Goal: Information Seeking & Learning: Compare options

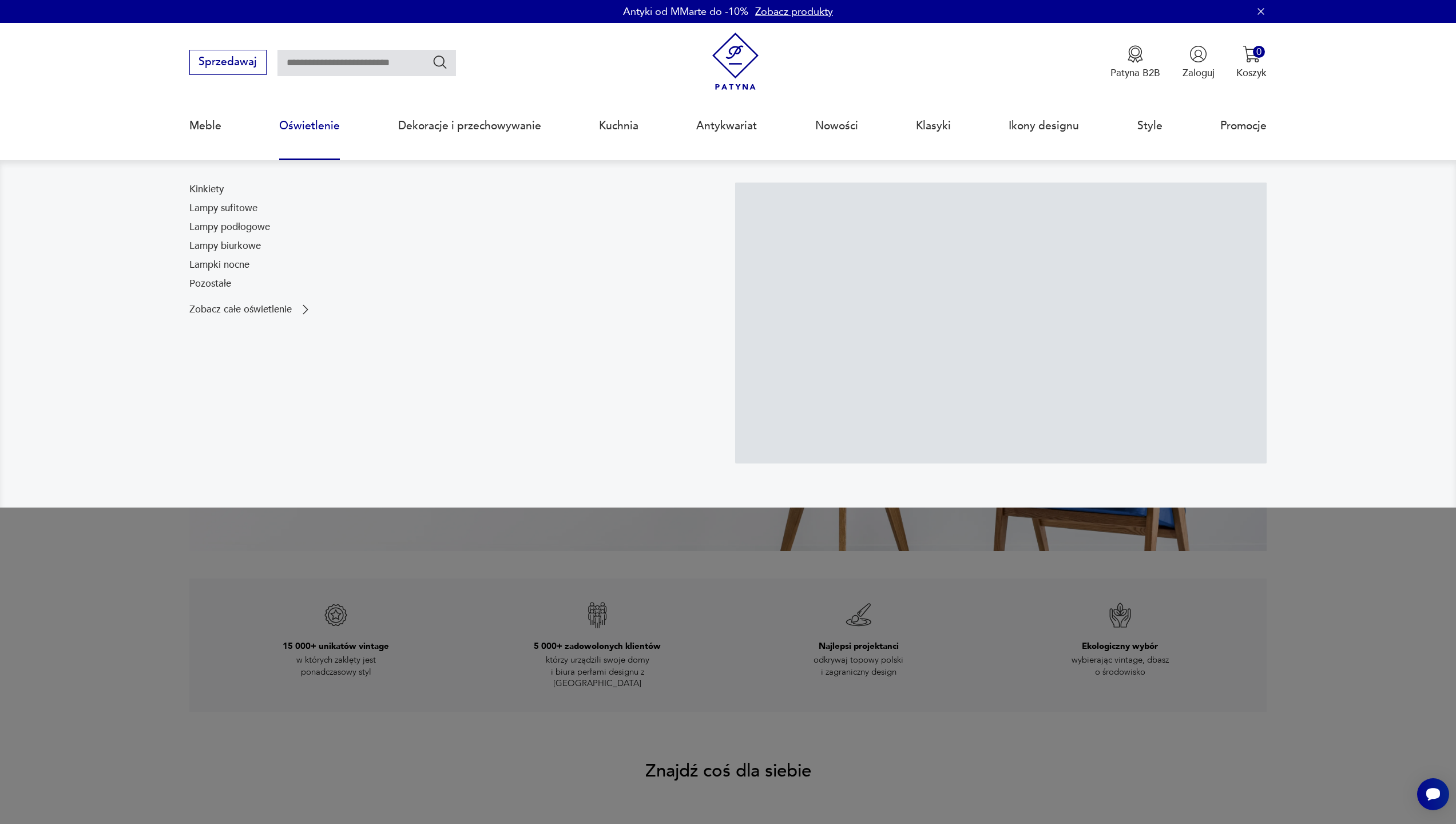
click at [305, 120] on link "Oświetlenie" at bounding box center [309, 126] width 60 height 53
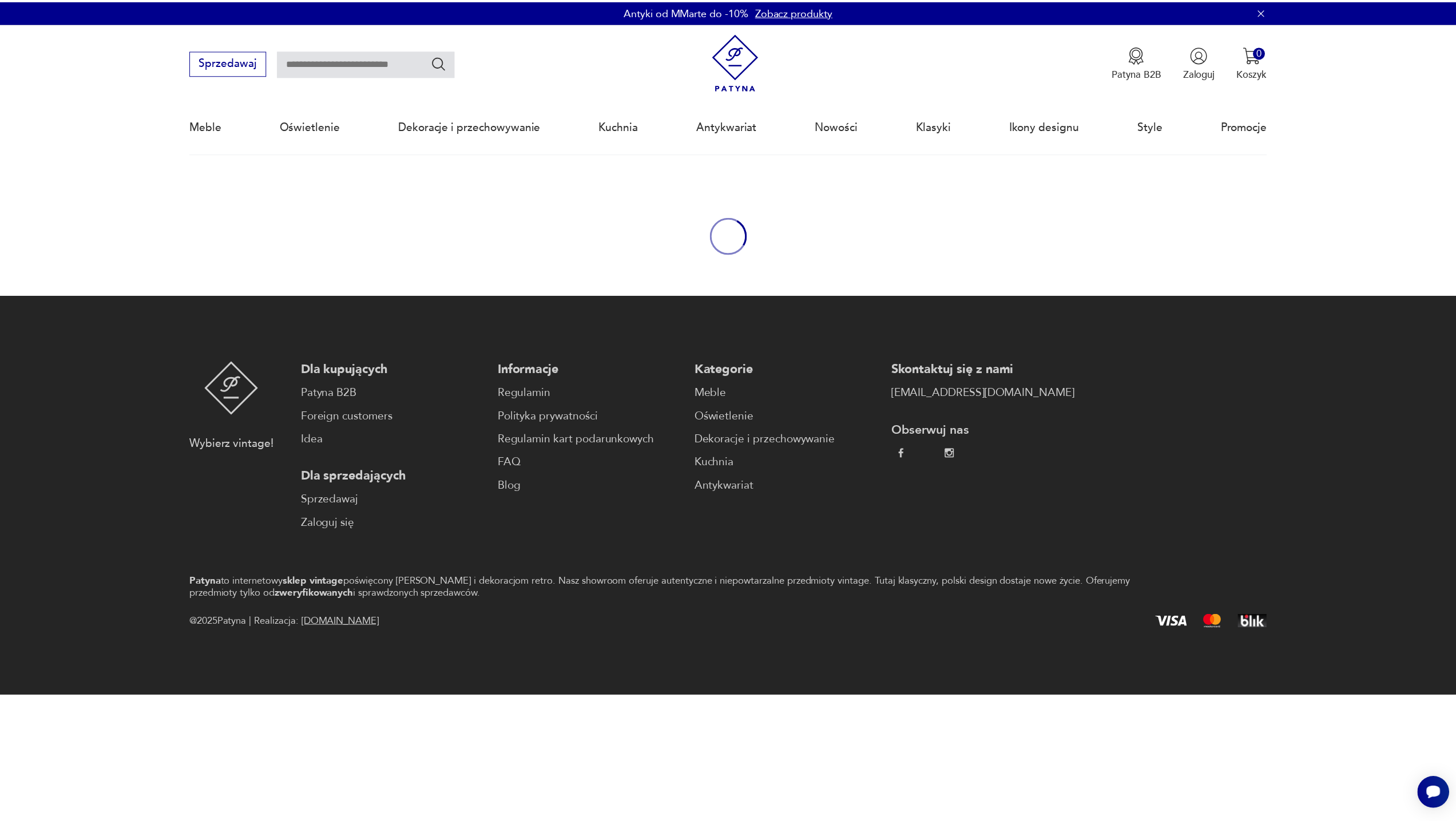
scroll to position [36, 0]
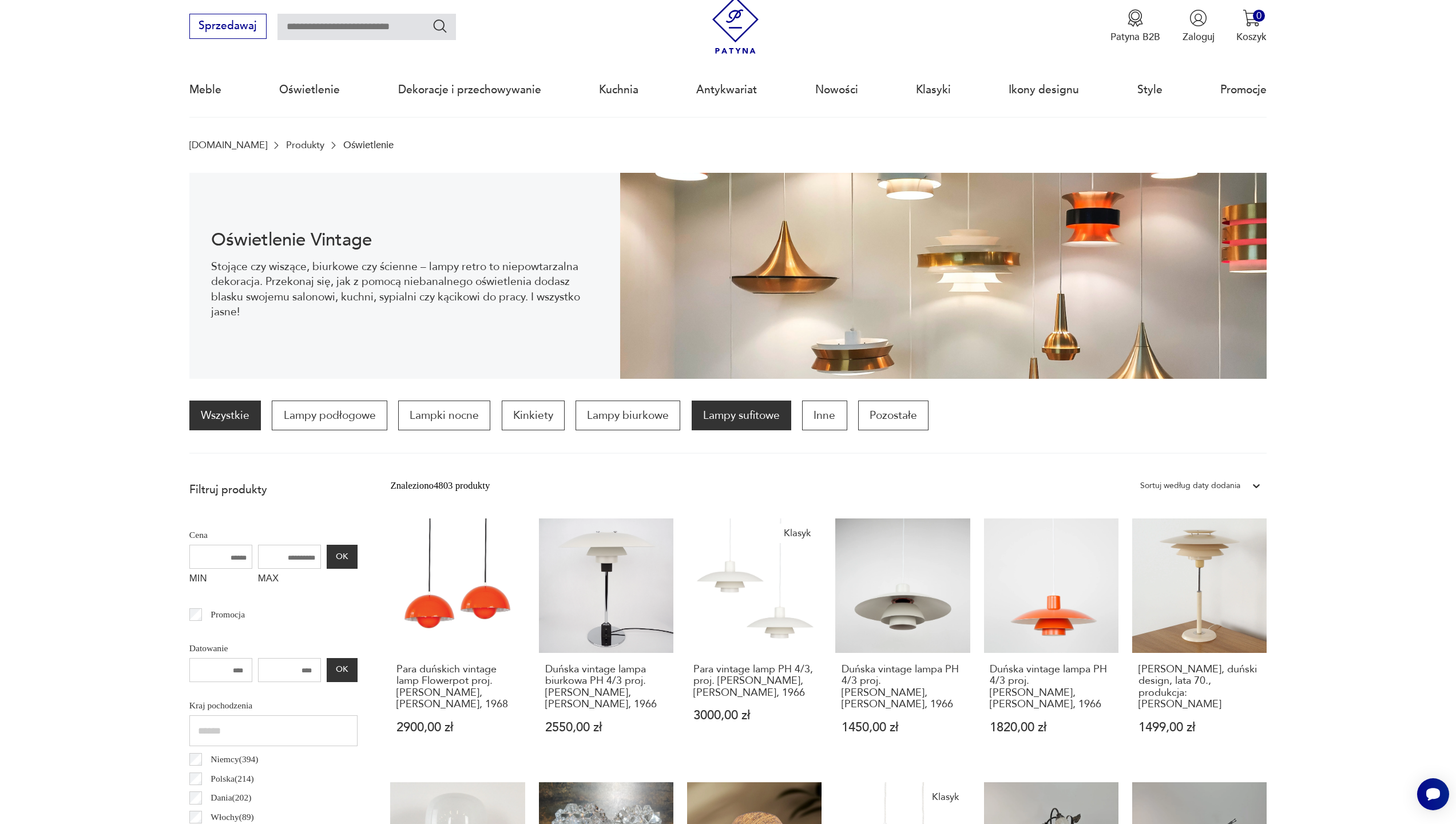
click at [760, 420] on p "Lampy sufitowe" at bounding box center [741, 415] width 99 height 30
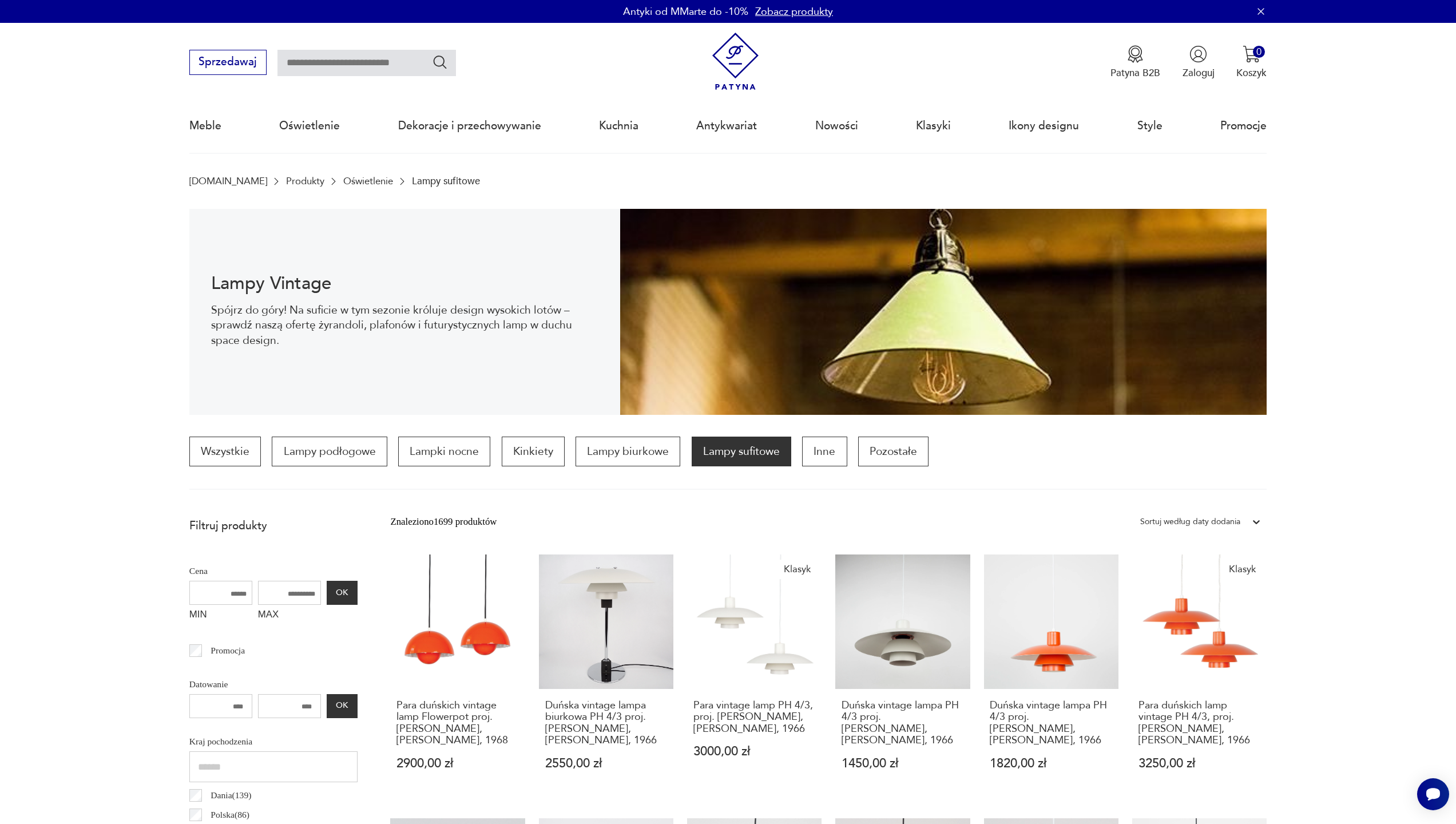
click at [276, 589] on input "MAX" at bounding box center [290, 593] width 63 height 24
drag, startPoint x: 288, startPoint y: 592, endPoint x: 249, endPoint y: 593, distance: 39.0
click at [258, 593] on input "MAX" at bounding box center [290, 593] width 63 height 24
drag, startPoint x: 288, startPoint y: 591, endPoint x: 254, endPoint y: 591, distance: 34.0
click at [258, 591] on input "MAX" at bounding box center [290, 593] width 63 height 24
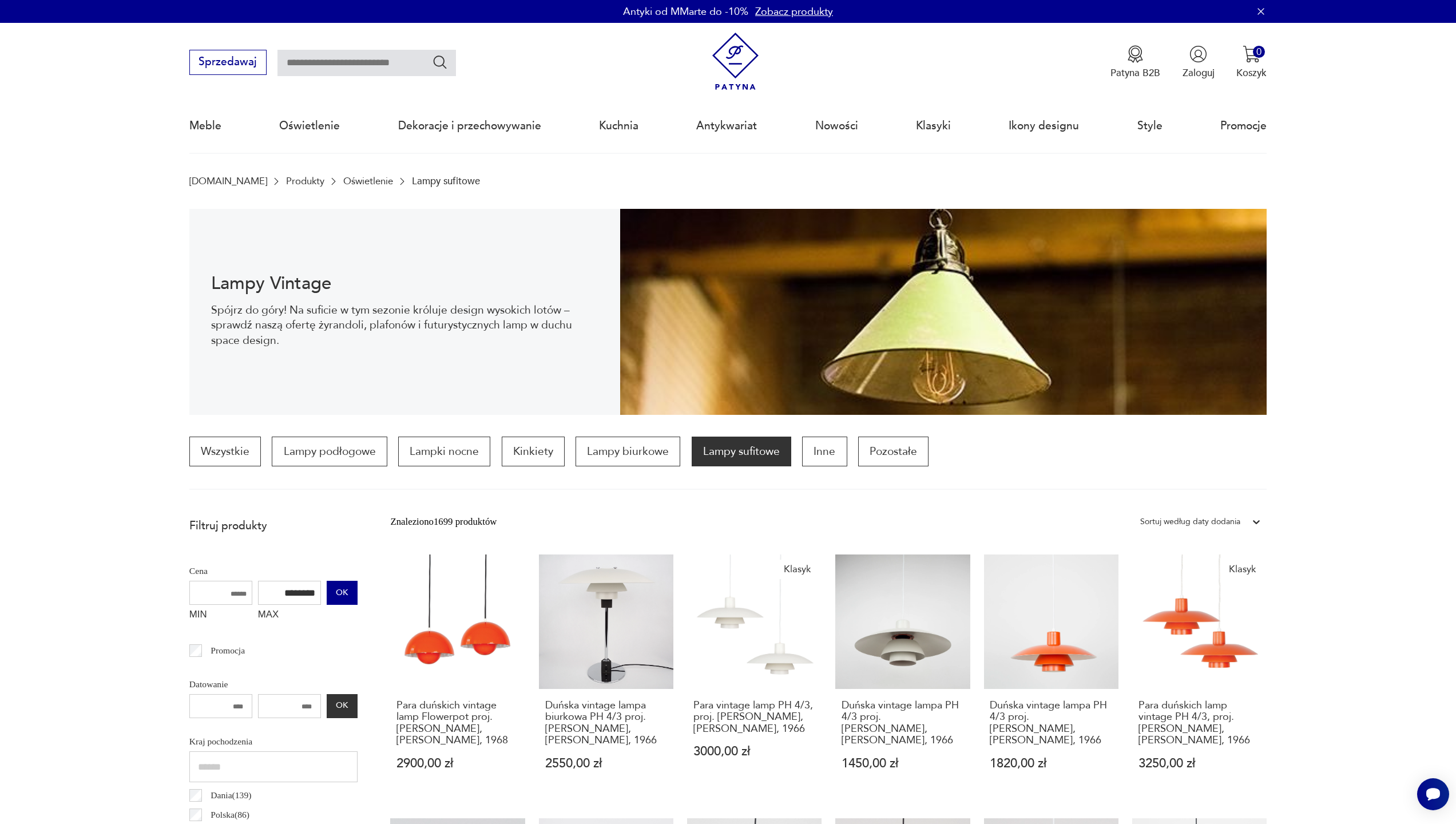
type input "****"
click at [327, 589] on button "OK" at bounding box center [342, 593] width 31 height 24
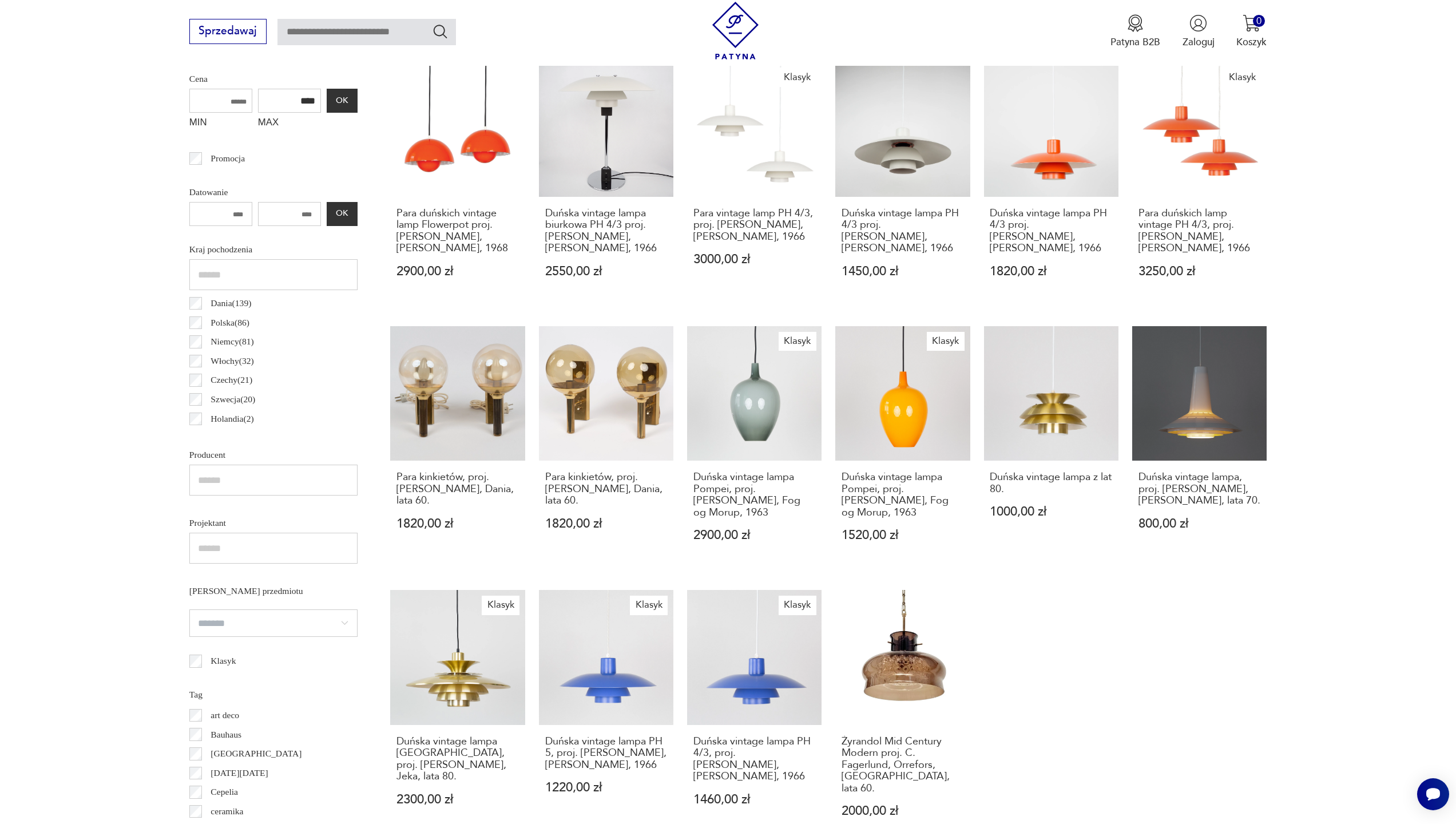
scroll to position [593, 0]
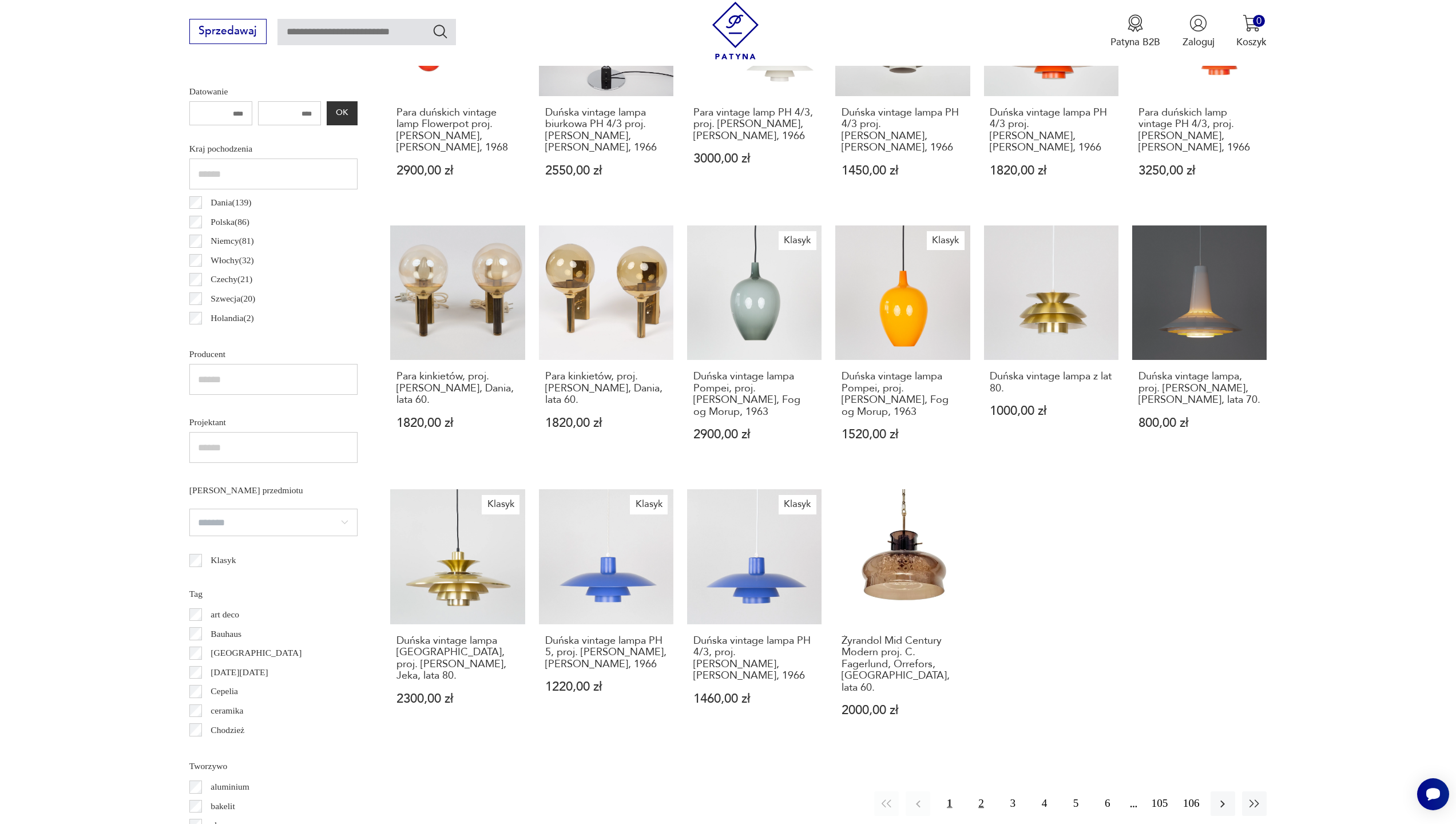
click at [978, 791] on button "2" at bounding box center [980, 803] width 24 height 24
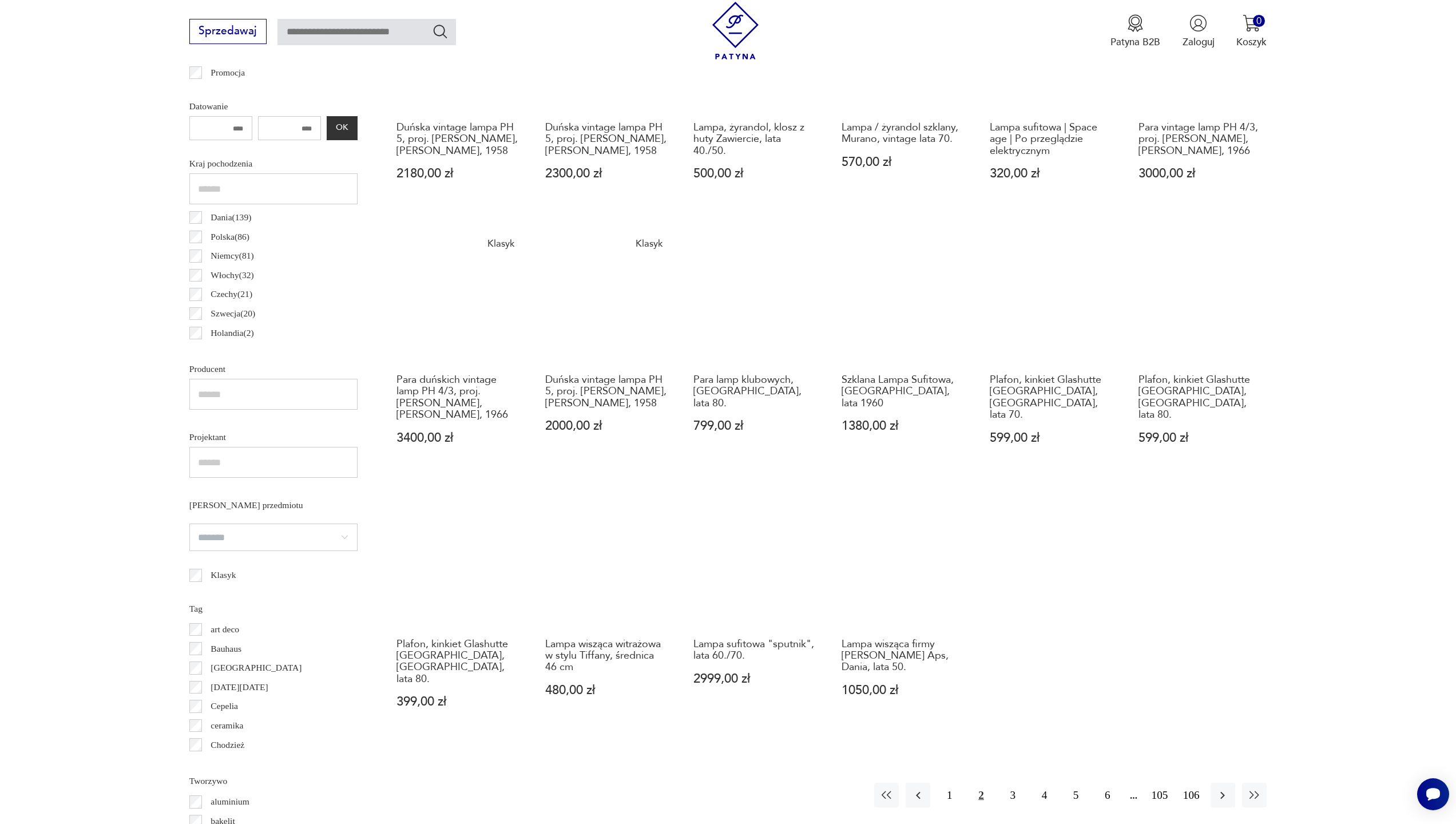
scroll to position [815, 0]
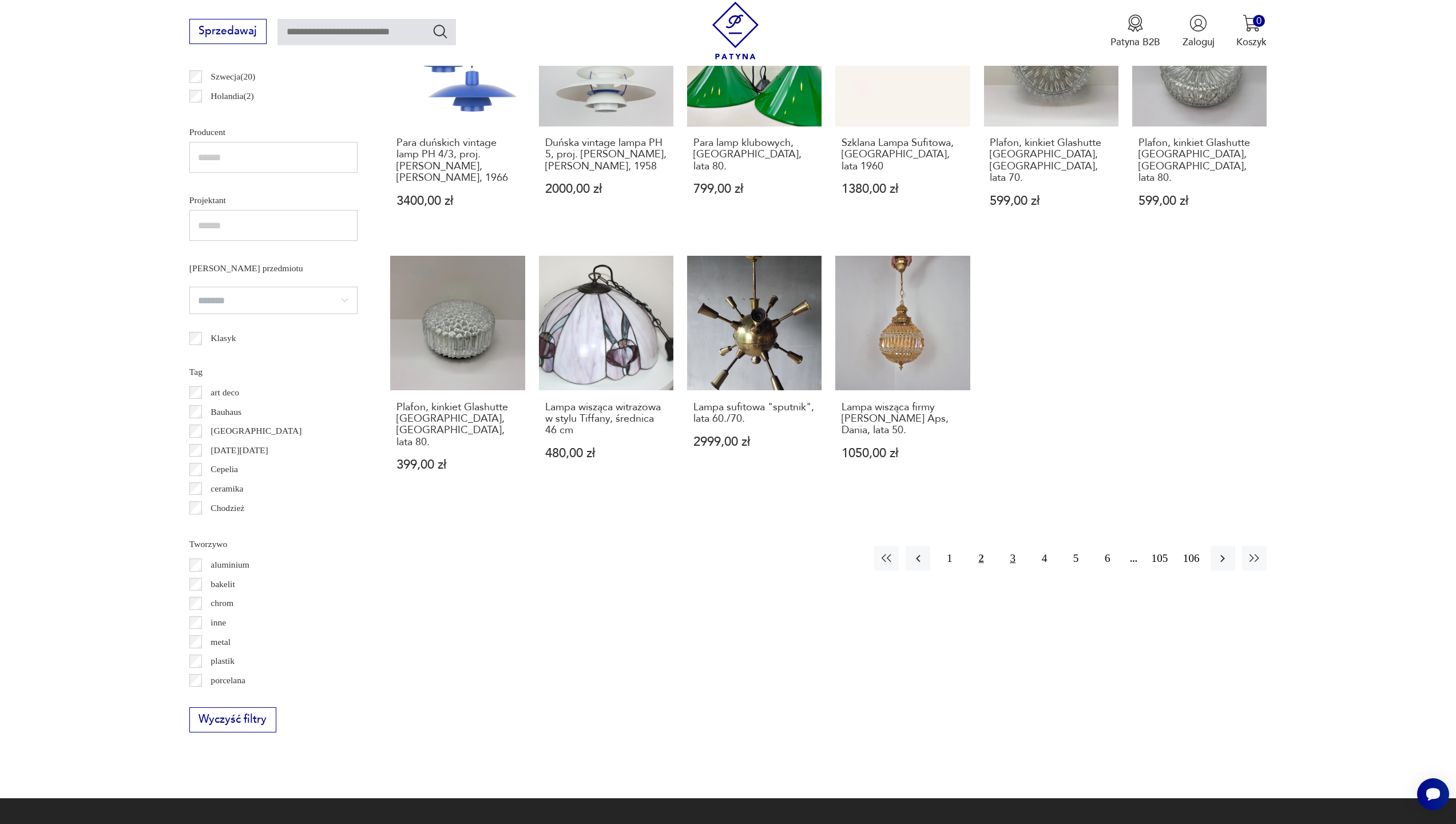
click at [1012, 546] on button "3" at bounding box center [1012, 558] width 24 height 24
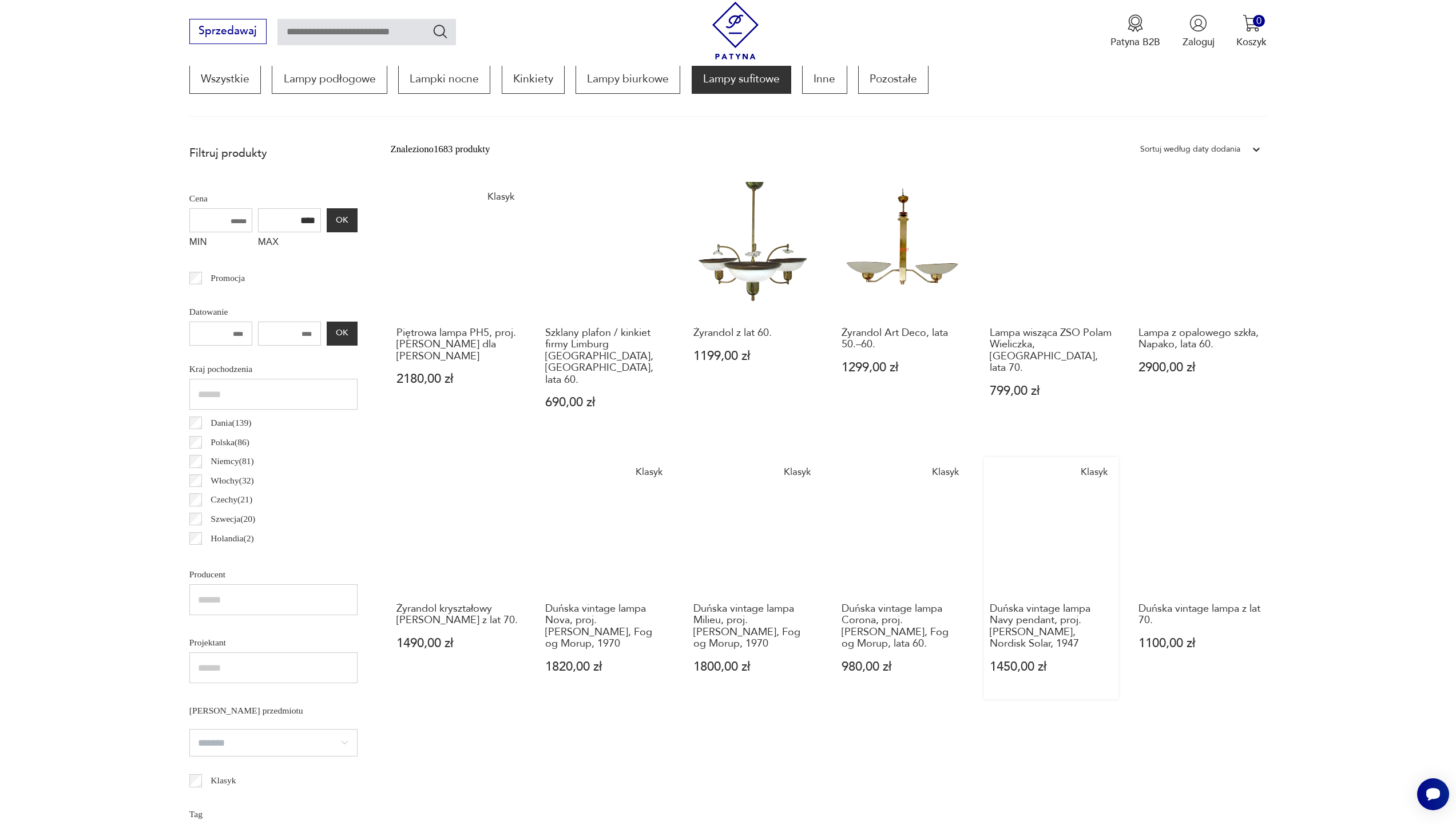
scroll to position [317, 0]
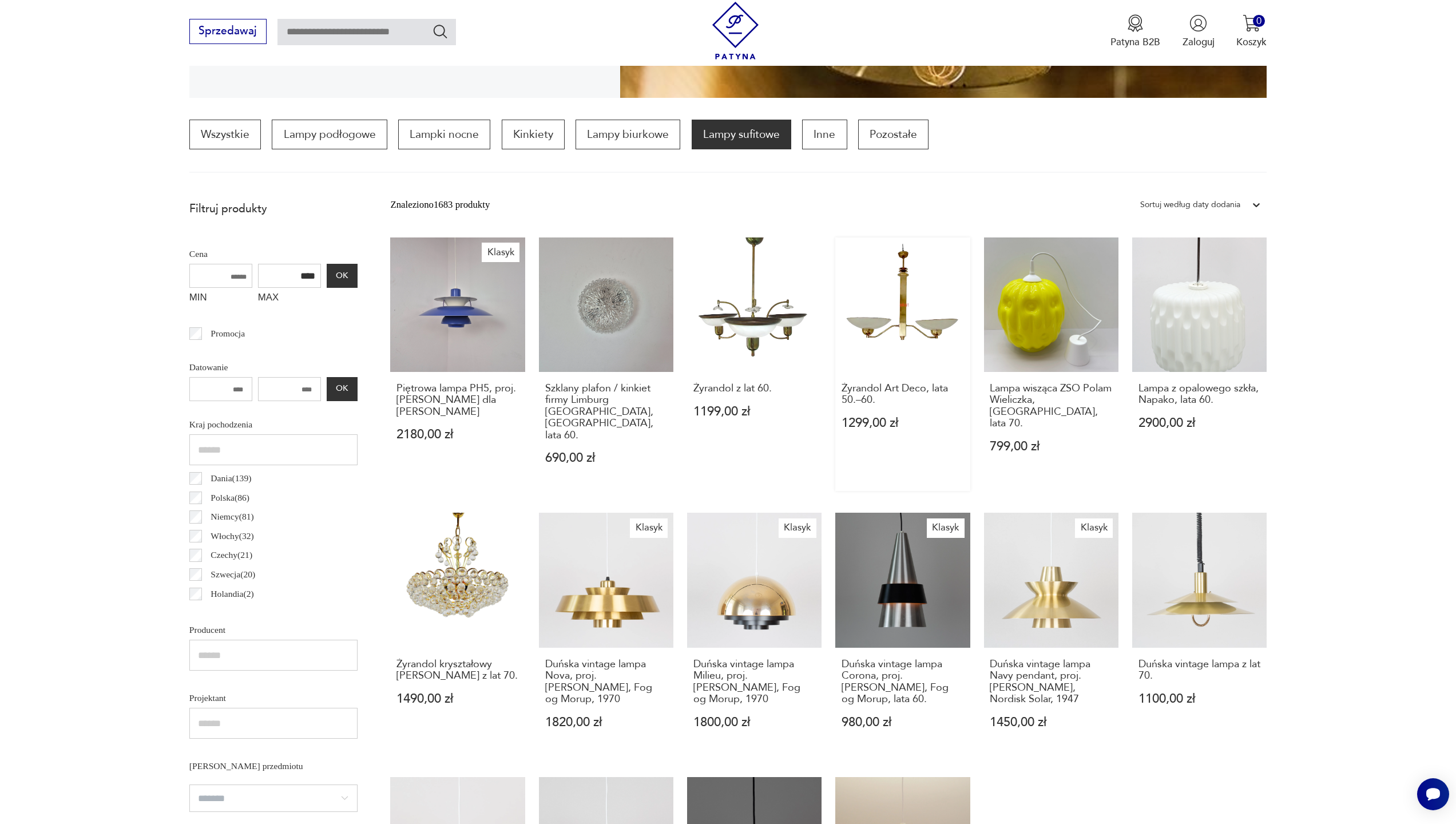
click at [836, 311] on link "Żyrandol Art Deco, lata 50.–60. 1299,00 zł" at bounding box center [903, 364] width 135 height 254
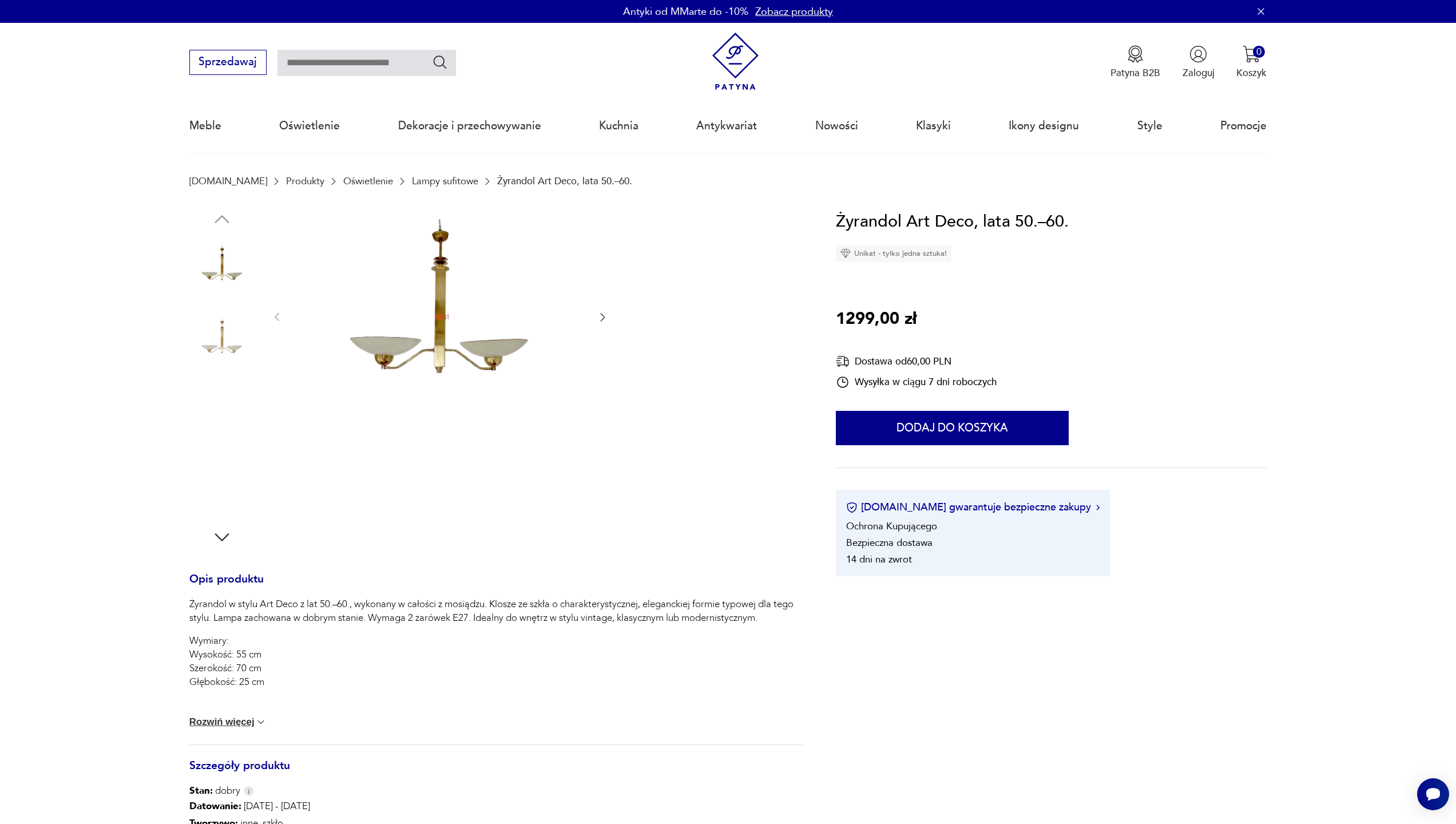
click at [223, 421] on img at bounding box center [221, 413] width 65 height 65
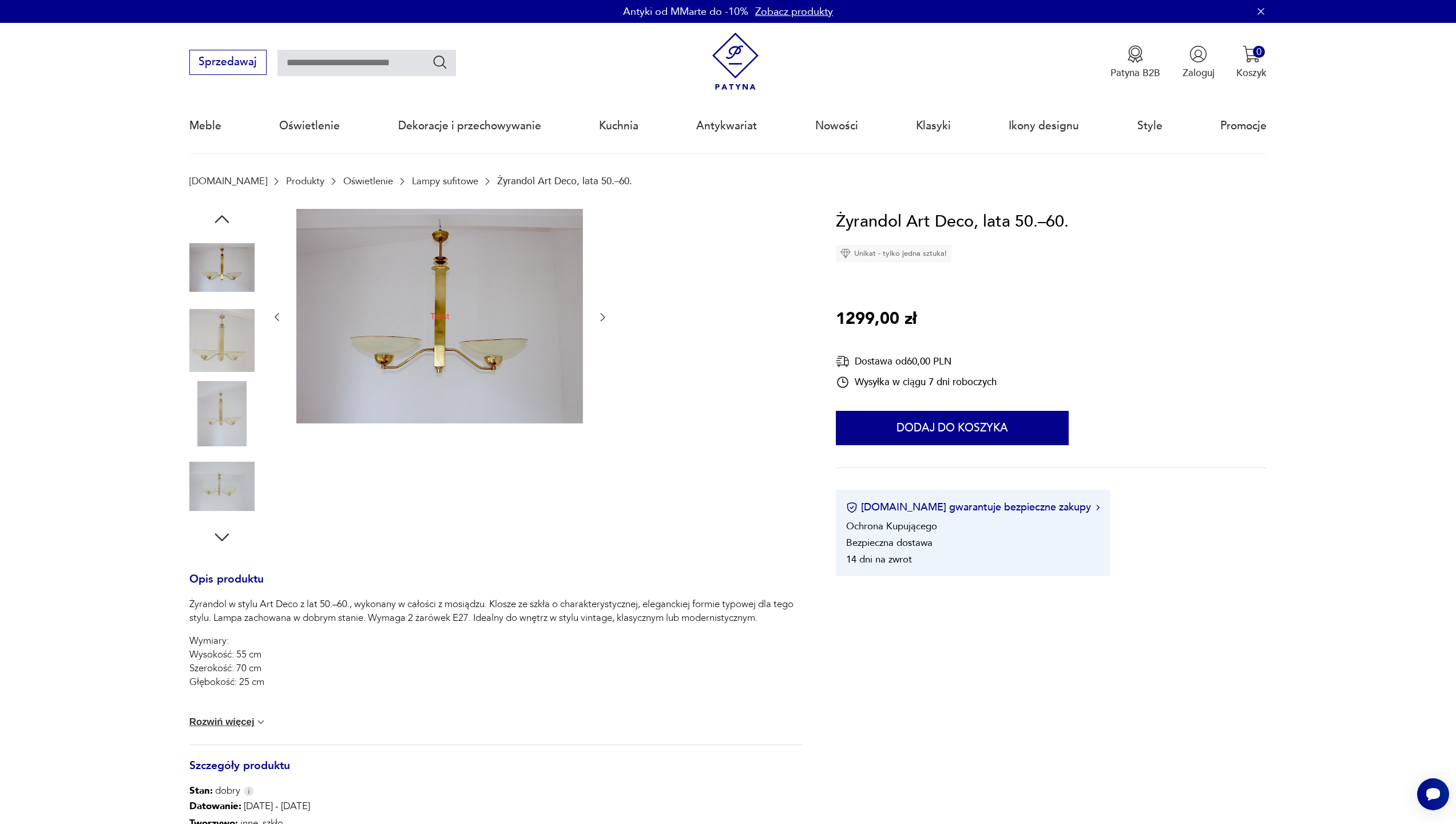
click at [225, 485] on img at bounding box center [221, 486] width 65 height 65
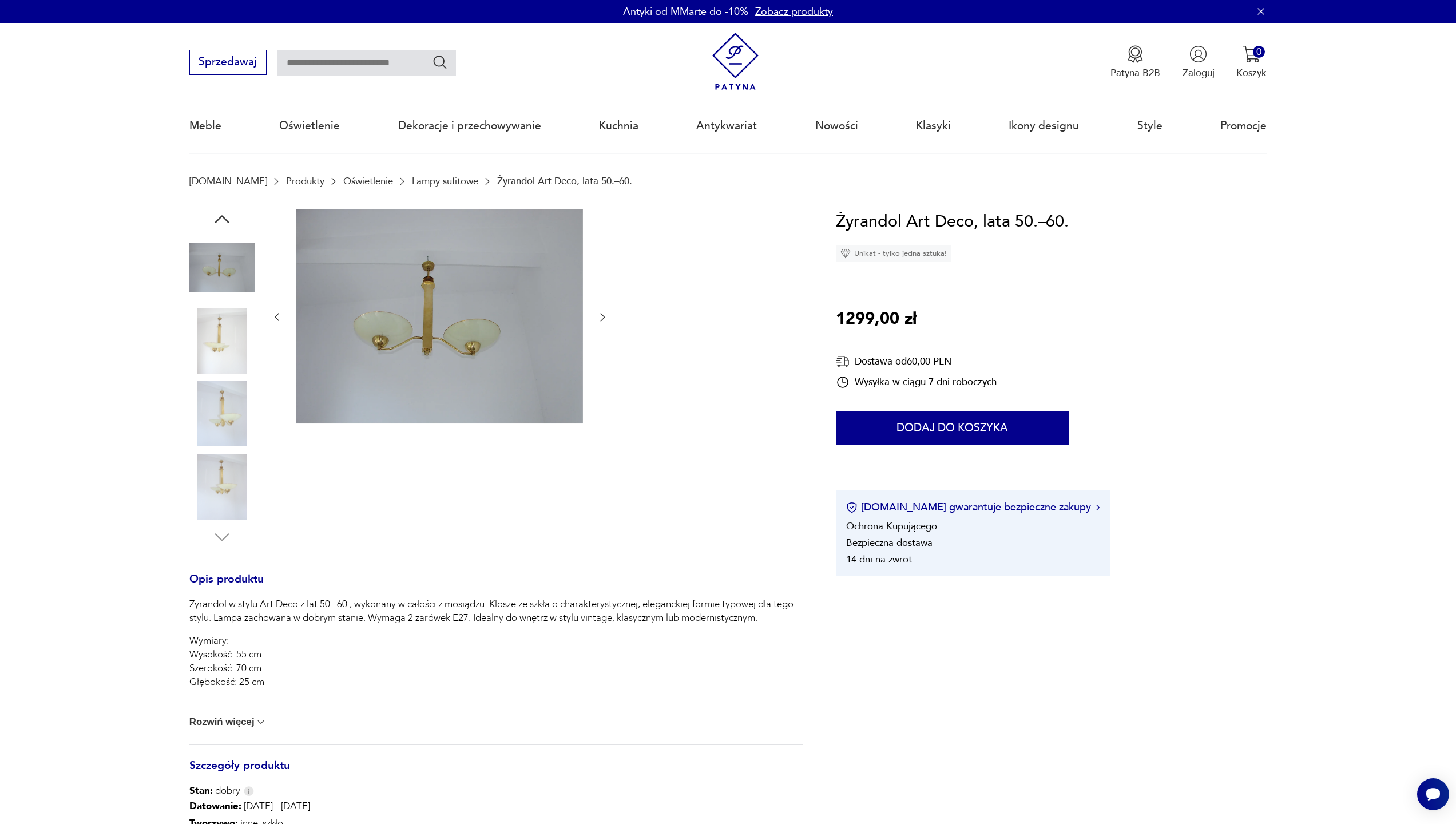
click at [207, 278] on img at bounding box center [221, 267] width 65 height 65
click at [225, 333] on img at bounding box center [221, 340] width 65 height 65
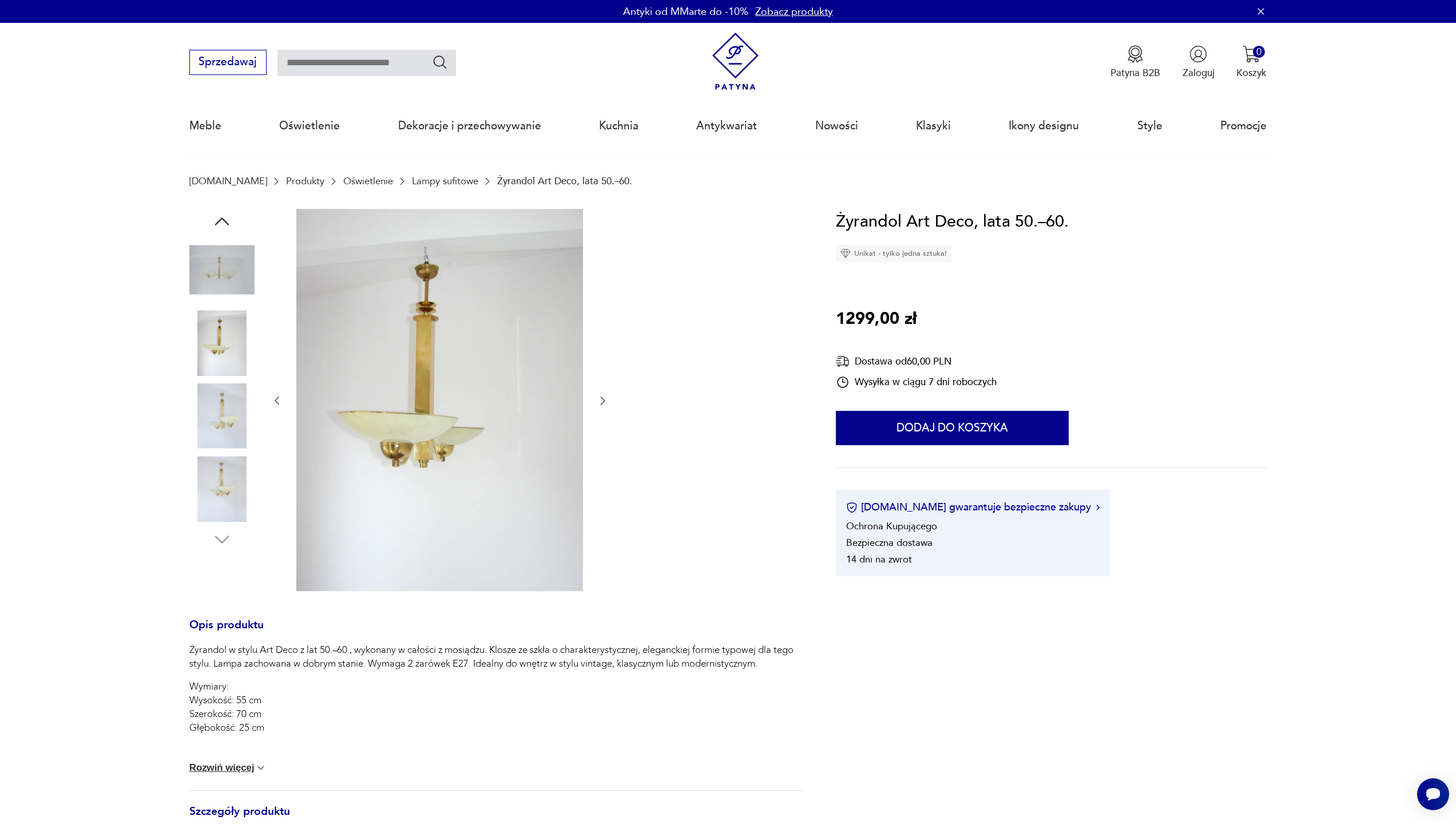
click at [223, 420] on img at bounding box center [221, 415] width 65 height 65
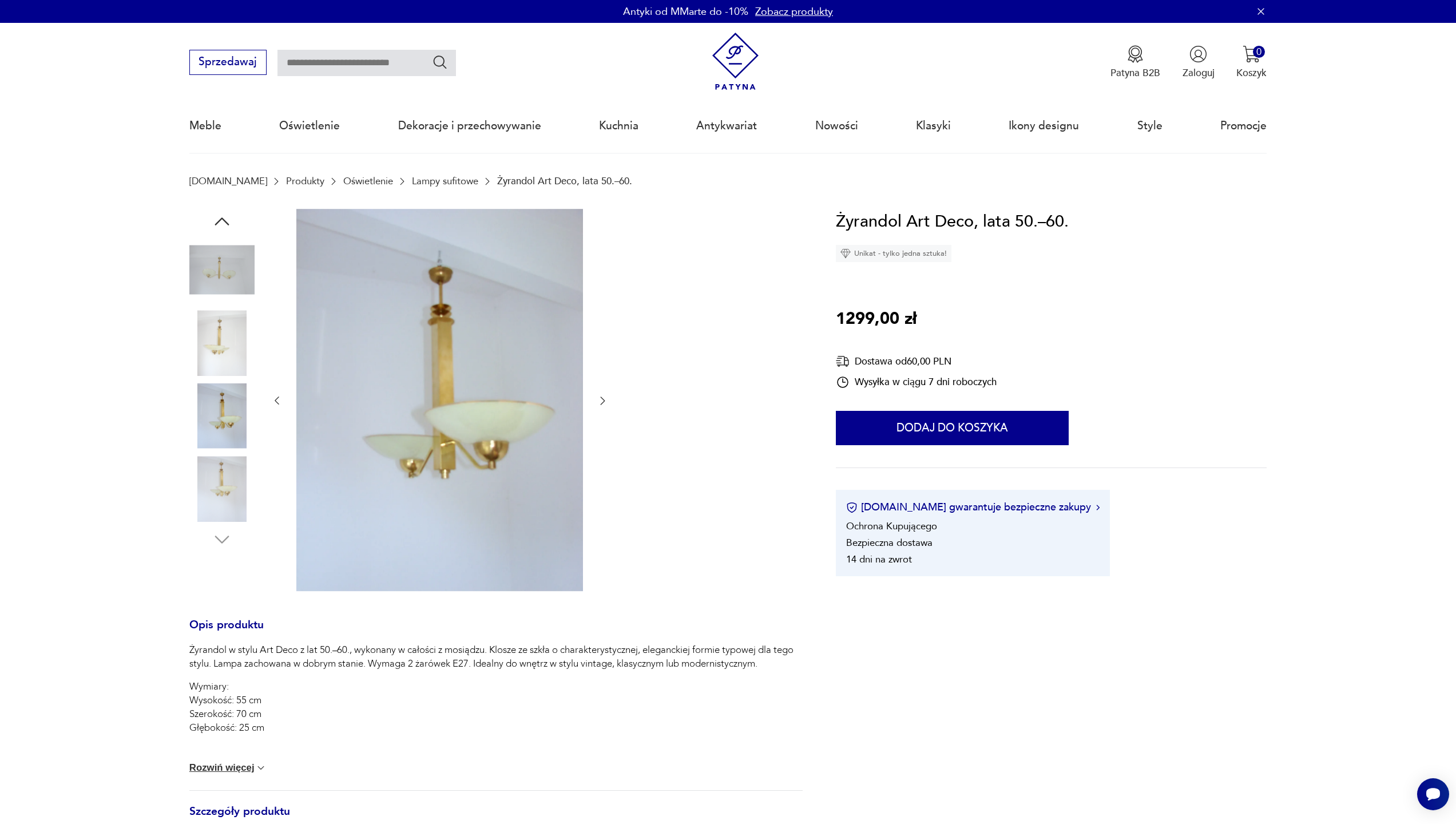
click at [226, 483] on img at bounding box center [221, 489] width 65 height 65
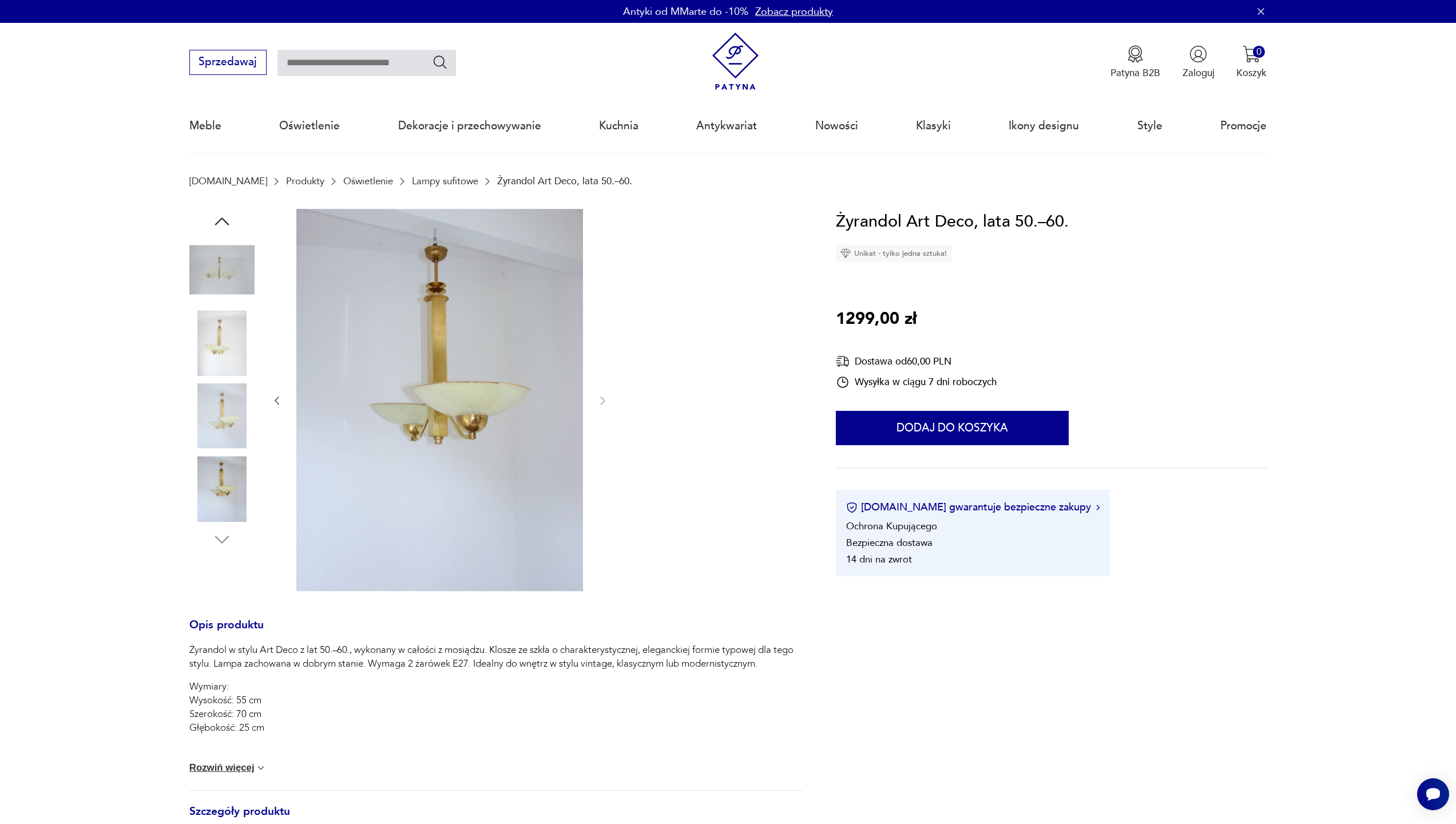
click at [216, 328] on img at bounding box center [221, 342] width 65 height 65
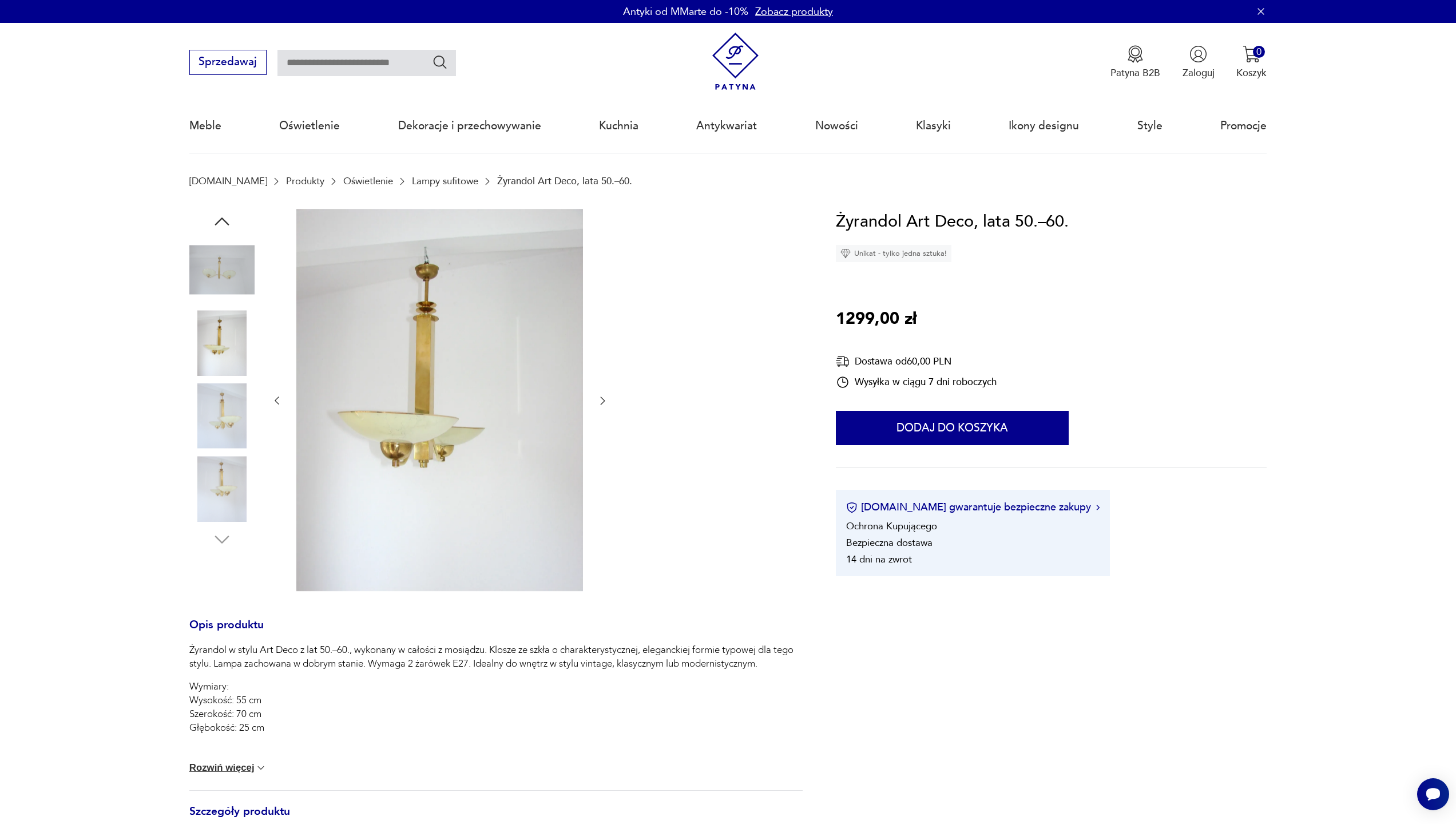
drag, startPoint x: 783, startPoint y: 20, endPoint x: 1263, endPoint y: 13, distance: 480.1
click at [783, 20] on div "Antyki od MMarte do -10% Zobacz produkty" at bounding box center [728, 11] width 1456 height 22
click at [1263, 13] on icon "button" at bounding box center [1261, 11] width 6 height 6
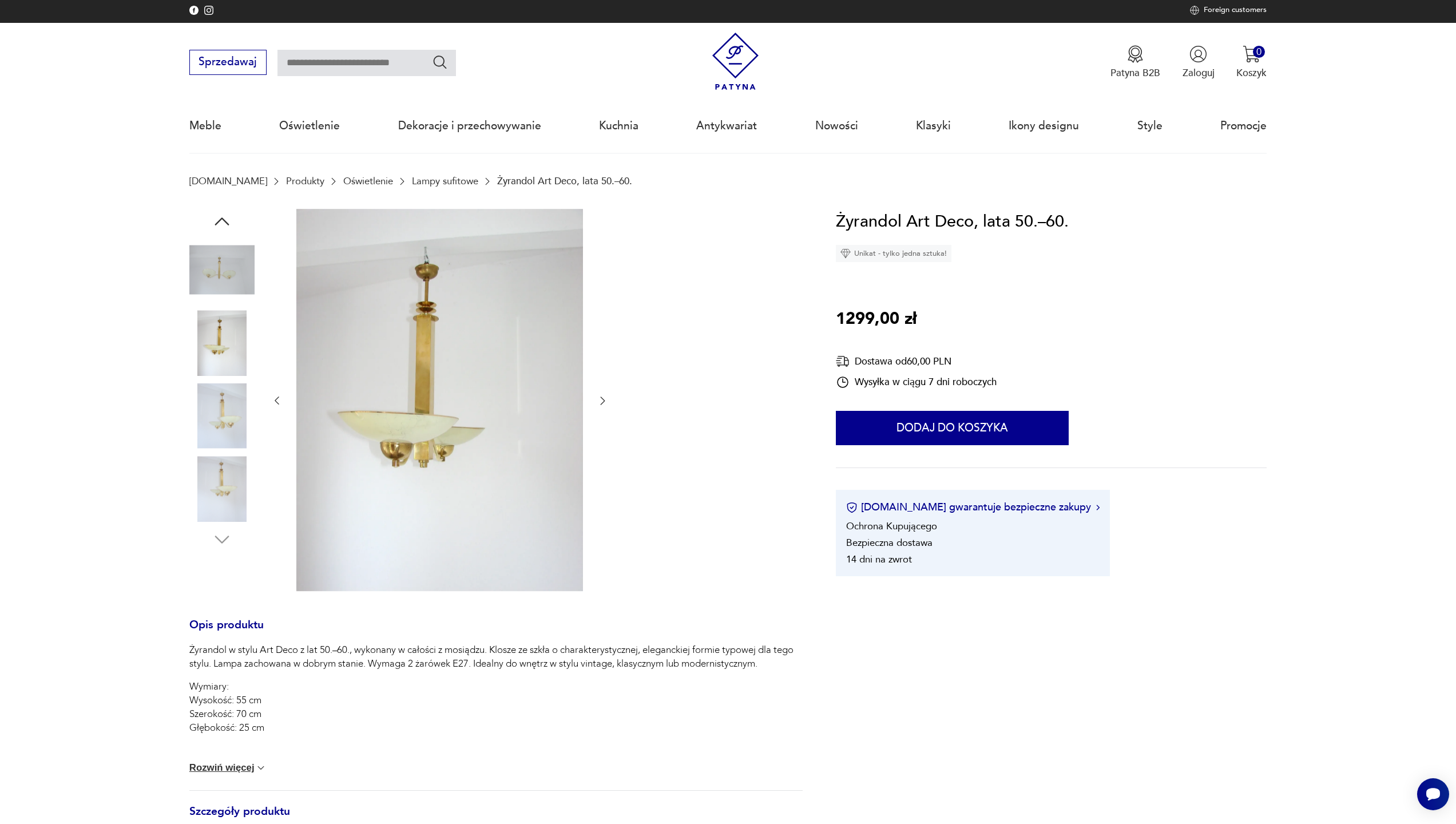
click at [780, 25] on div "Sprzedawaj Patyna B2B Zaloguj 0 Koszyk Twój koszyk ( 0 ) Brak produktów w koszy…" at bounding box center [728, 55] width 1078 height 65
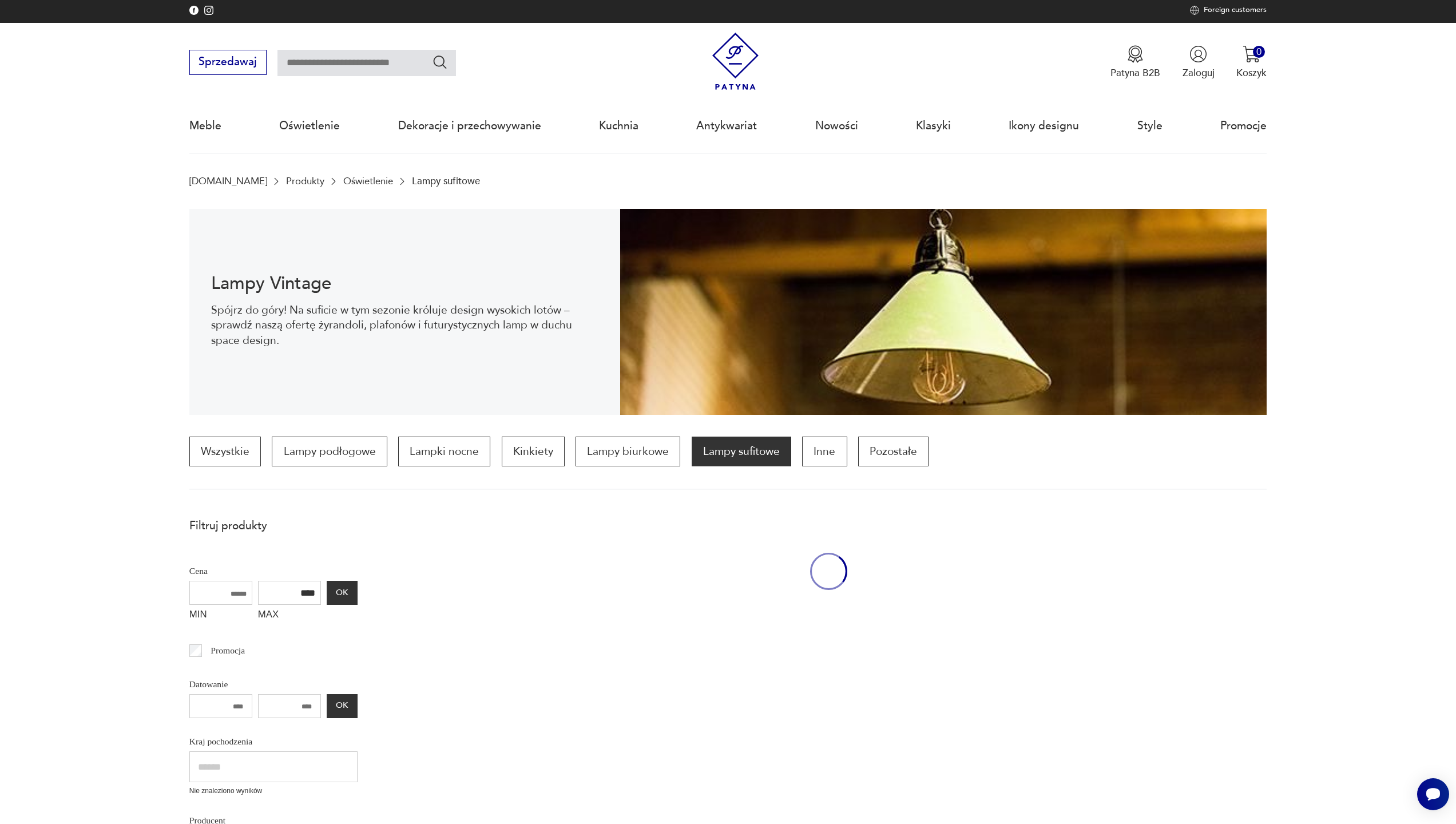
scroll to position [246, 0]
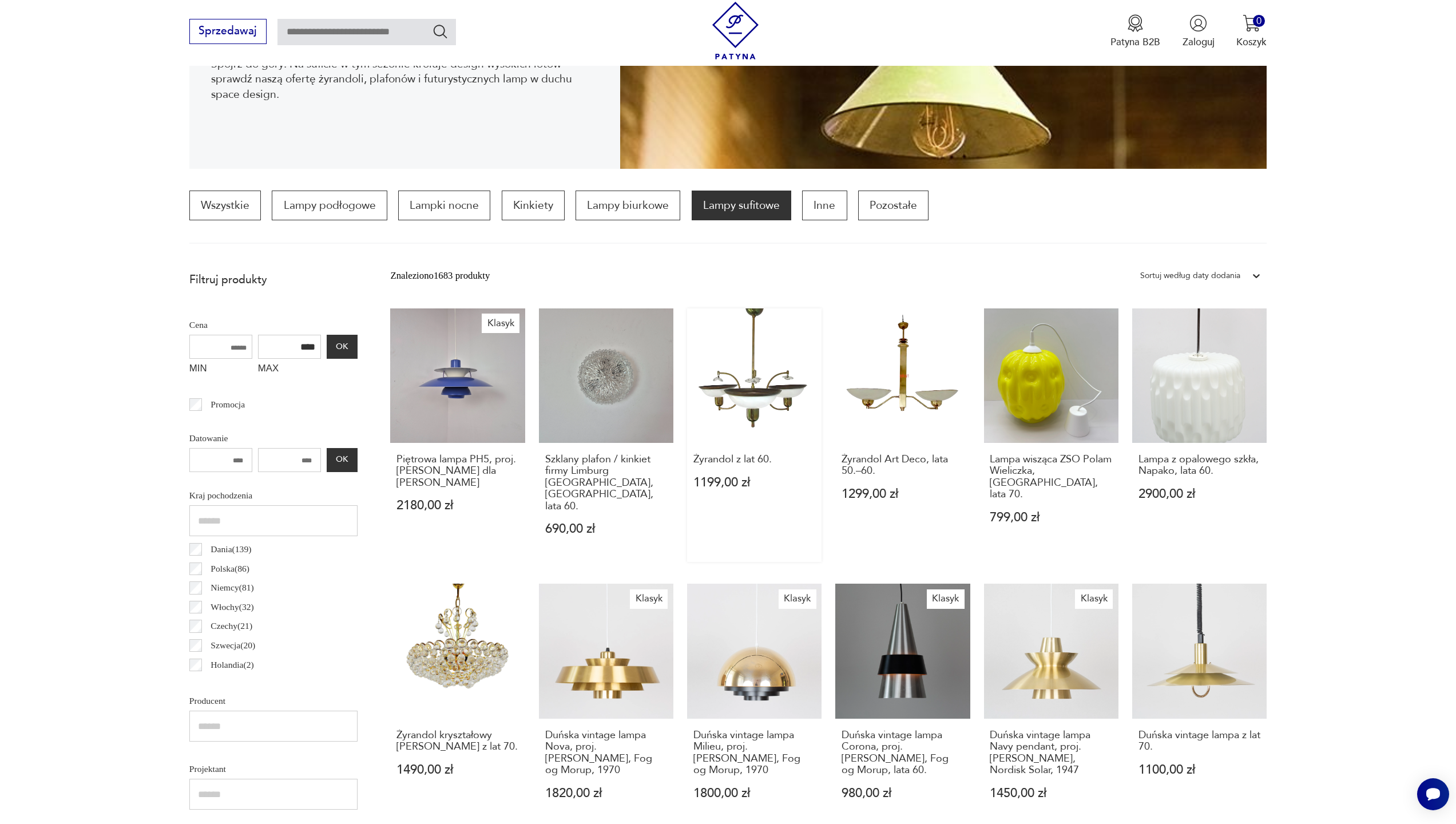
click at [688, 364] on link "Żyrandol z lat 60. 1199,00 zł" at bounding box center [755, 435] width 135 height 254
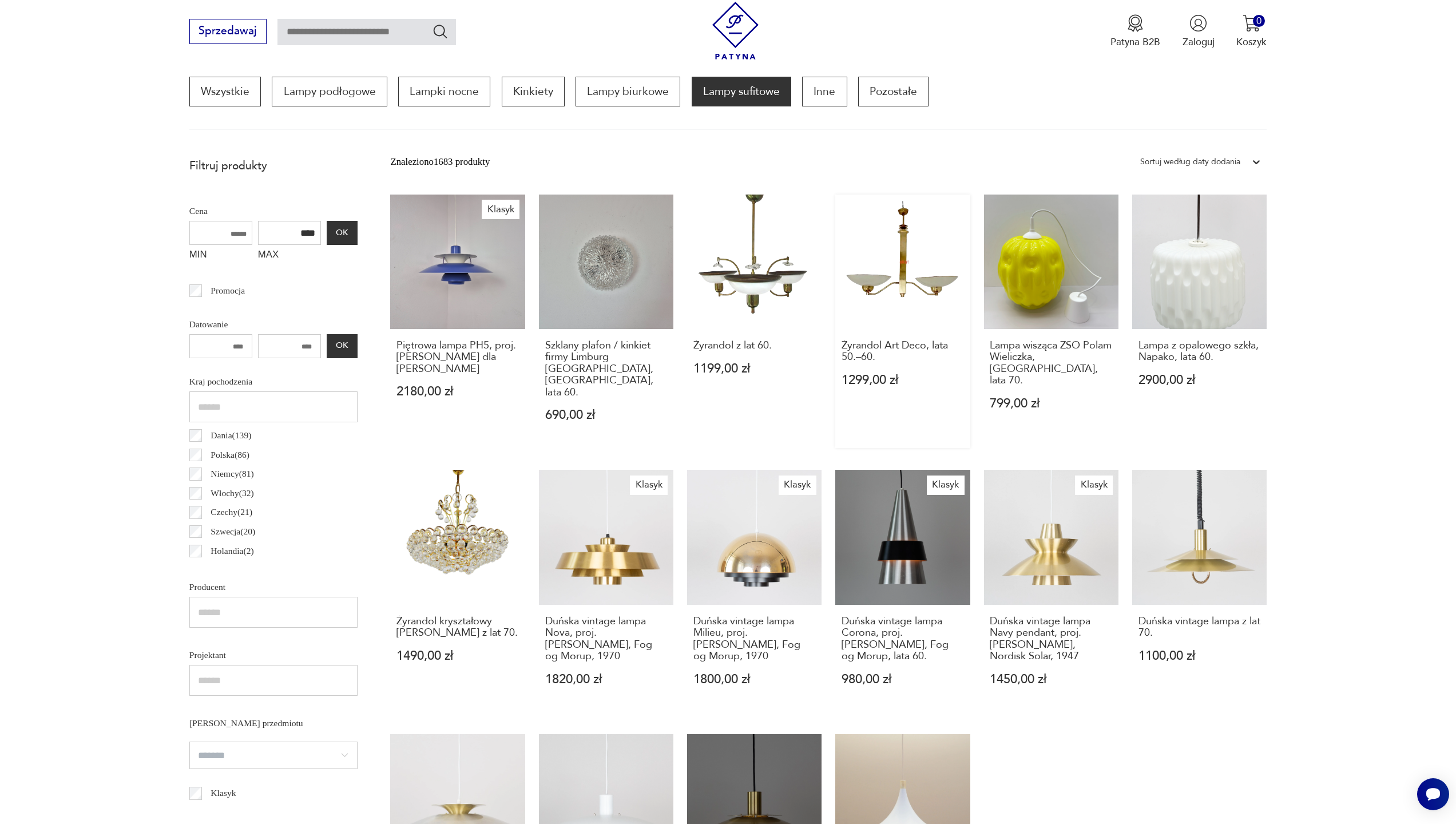
scroll to position [223, 0]
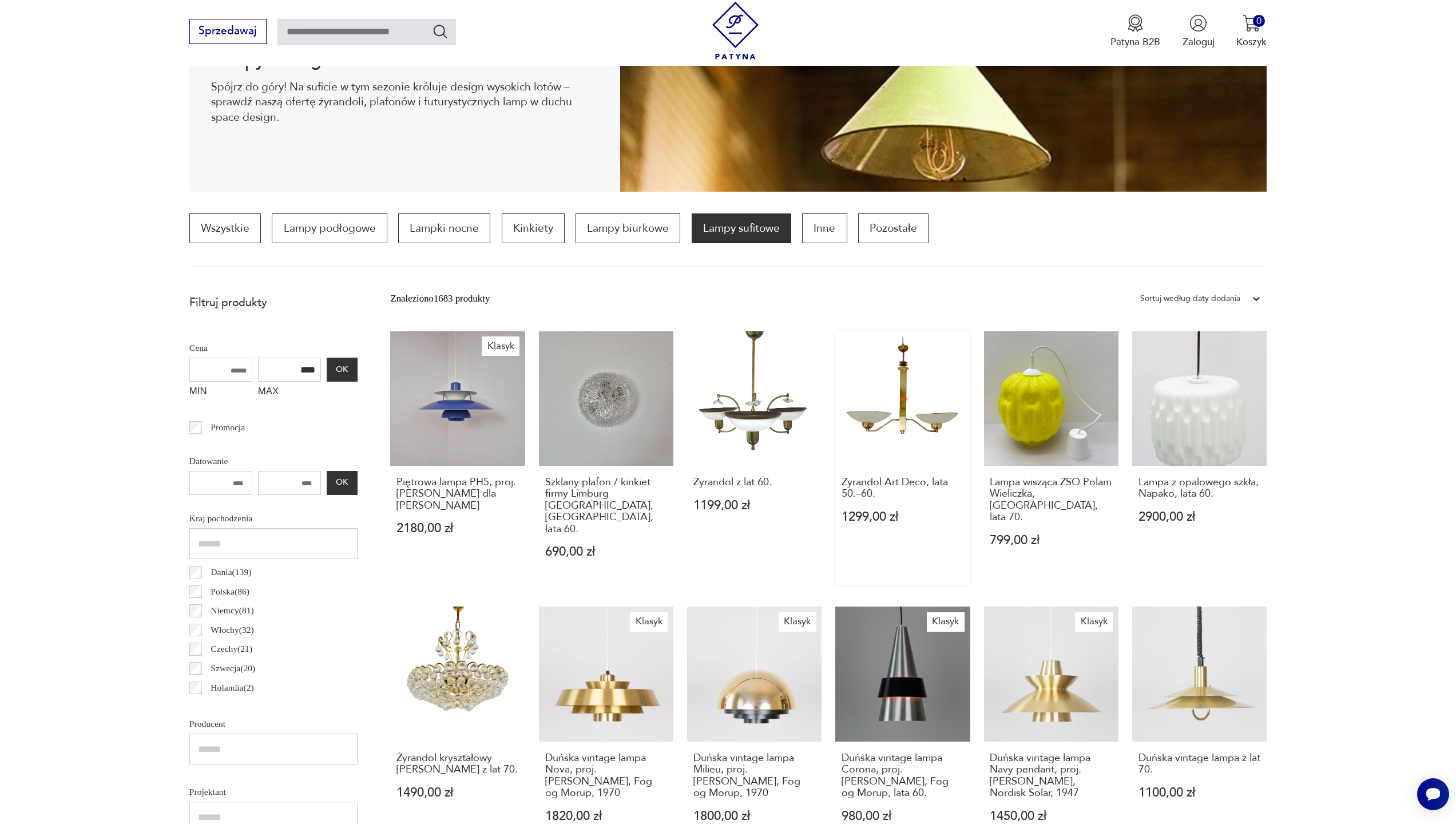
click at [856, 409] on link "Żyrandol Art Deco, lata 50.–60. 1299,00 zł" at bounding box center [903, 458] width 135 height 254
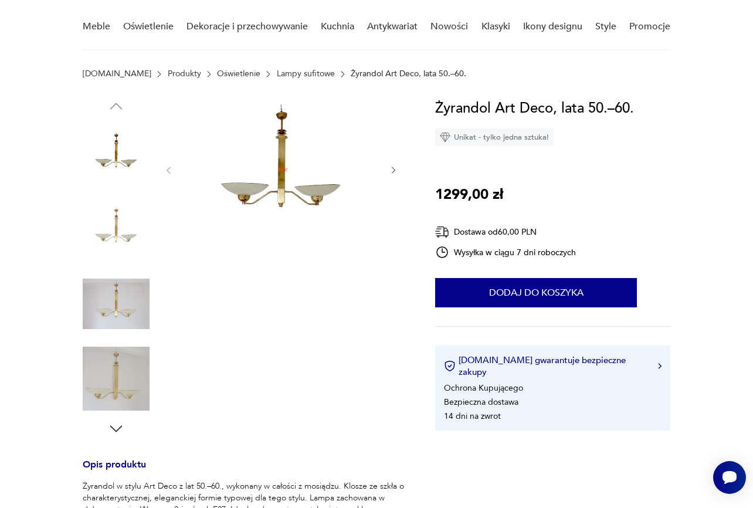
scroll to position [99, 0]
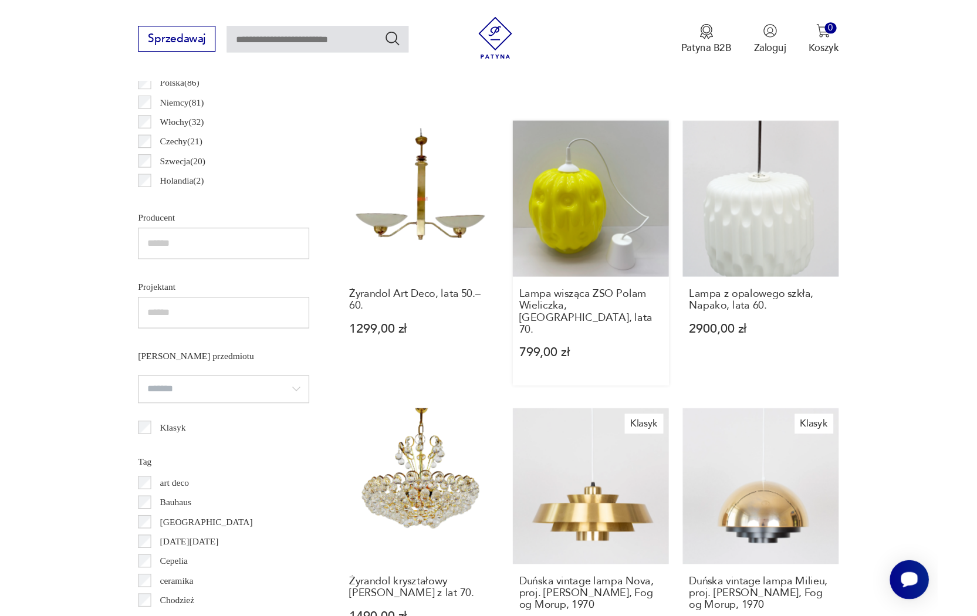
scroll to position [968, 0]
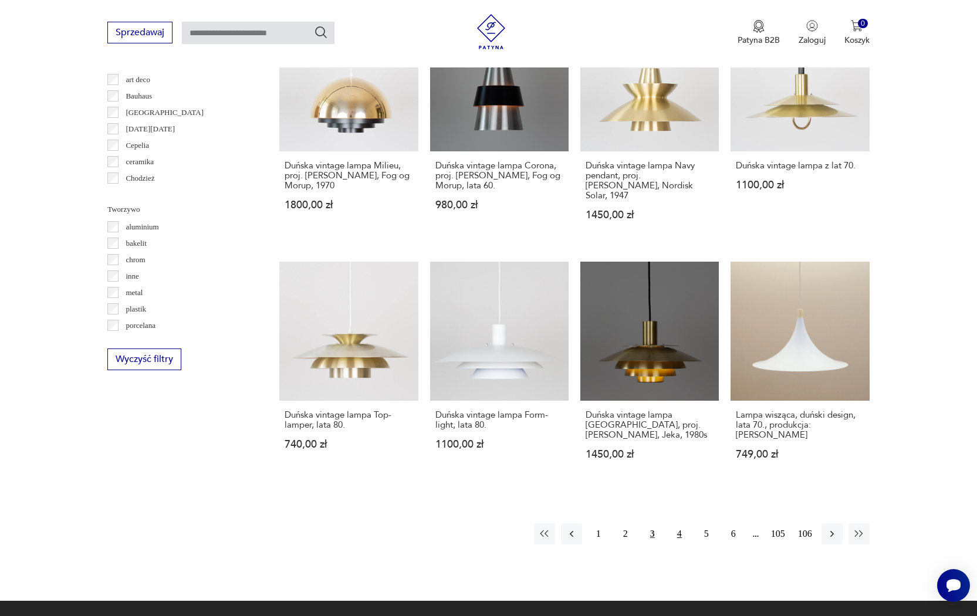
click at [679, 533] on button "4" at bounding box center [679, 533] width 21 height 21
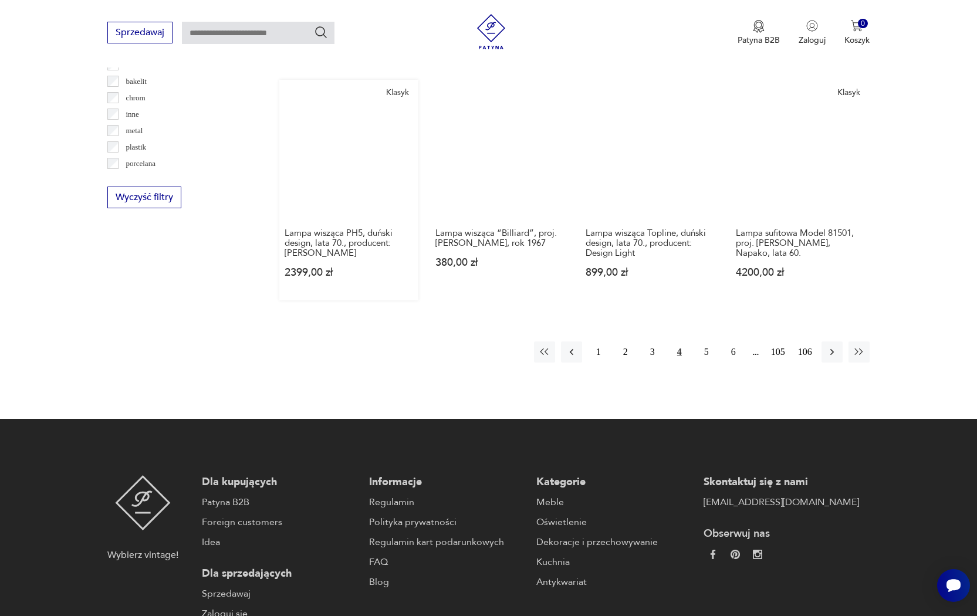
scroll to position [1128, 0]
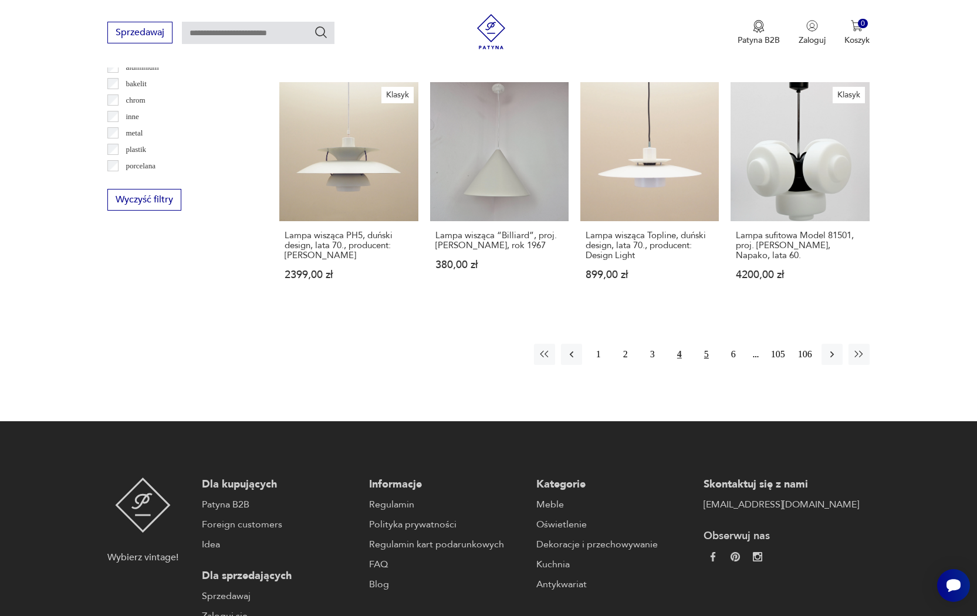
click at [704, 365] on button "5" at bounding box center [706, 354] width 21 height 21
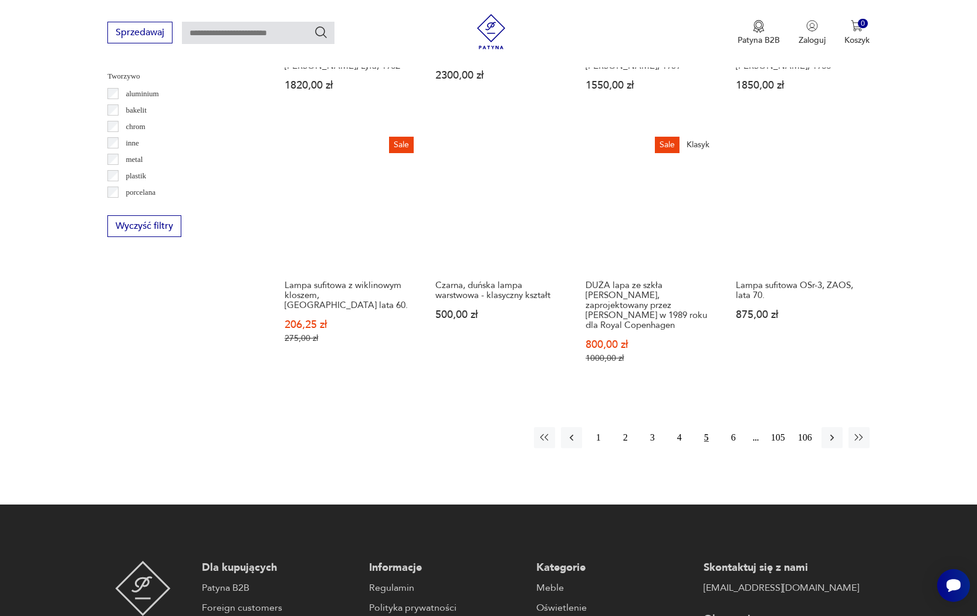
scroll to position [1104, 0]
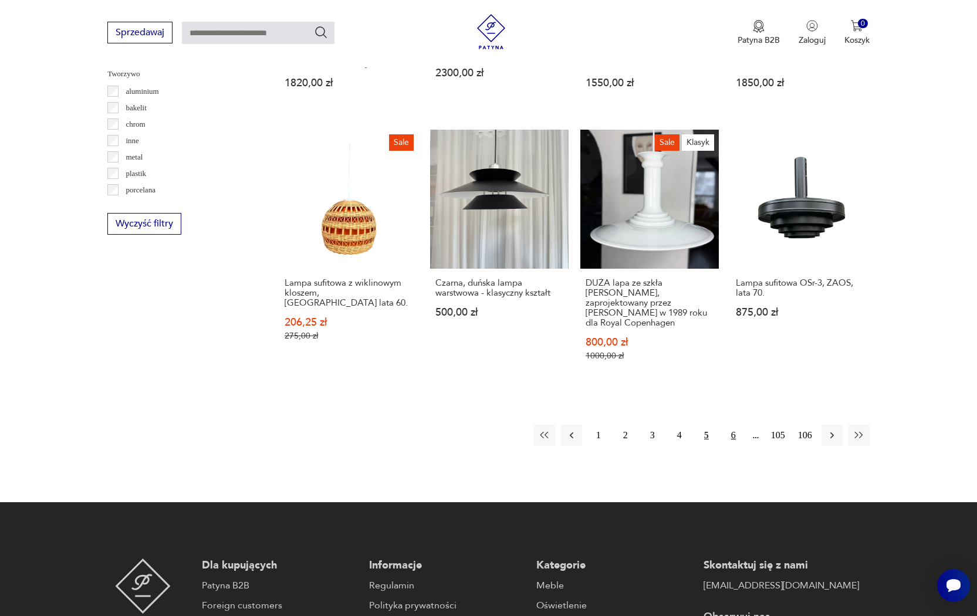
click at [736, 446] on button "6" at bounding box center [733, 435] width 21 height 21
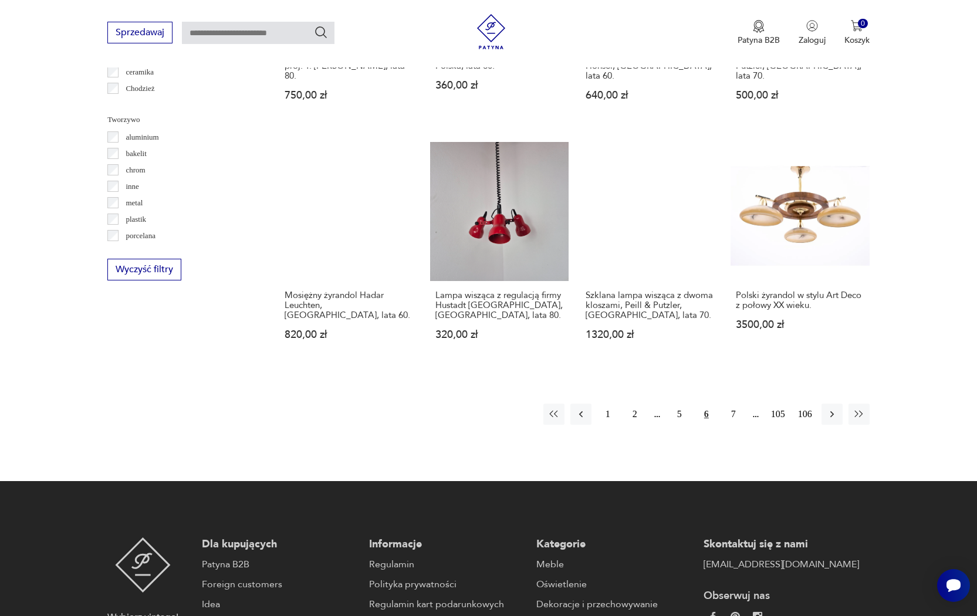
scroll to position [1149, 0]
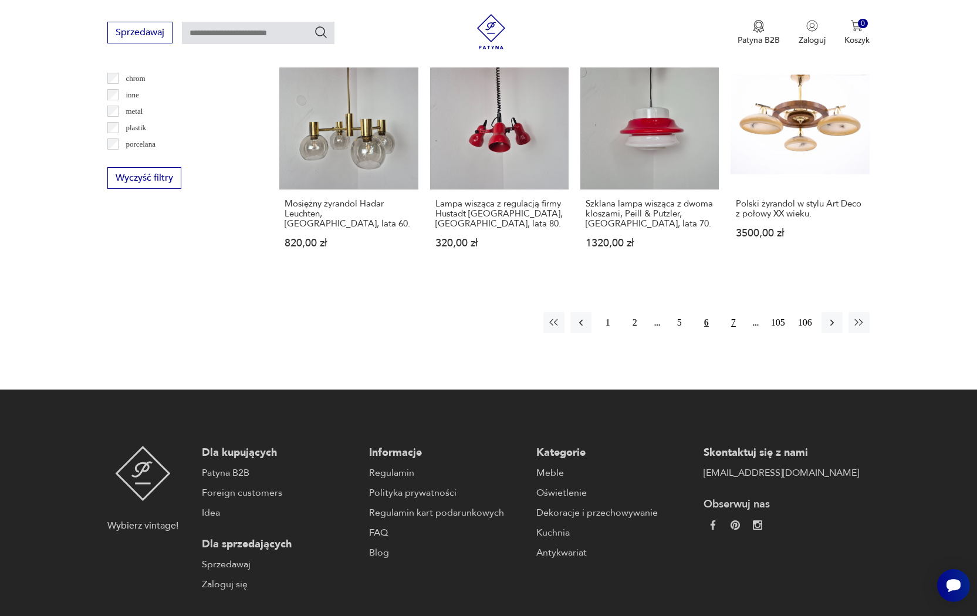
click at [729, 333] on button "7" at bounding box center [733, 322] width 21 height 21
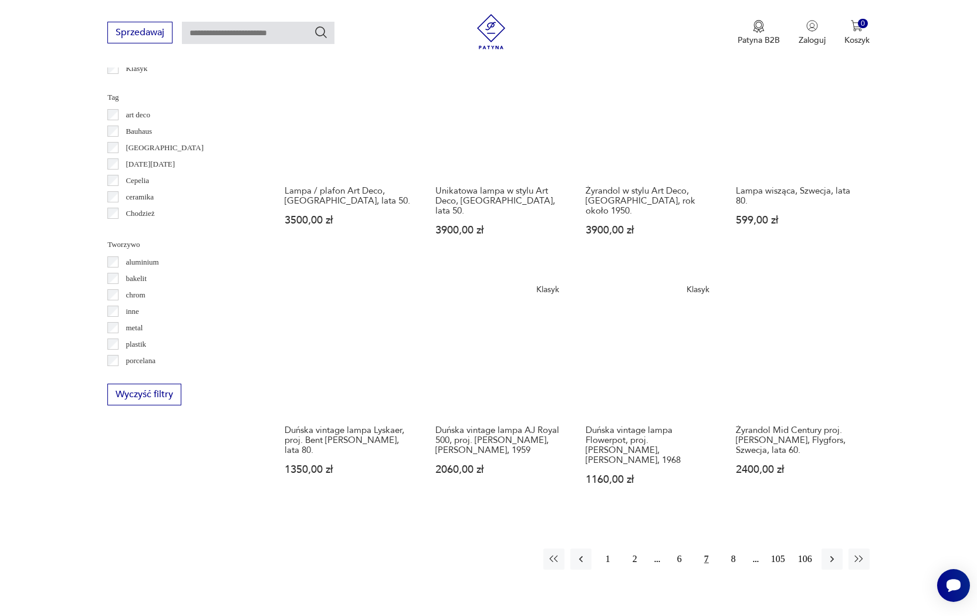
scroll to position [989, 0]
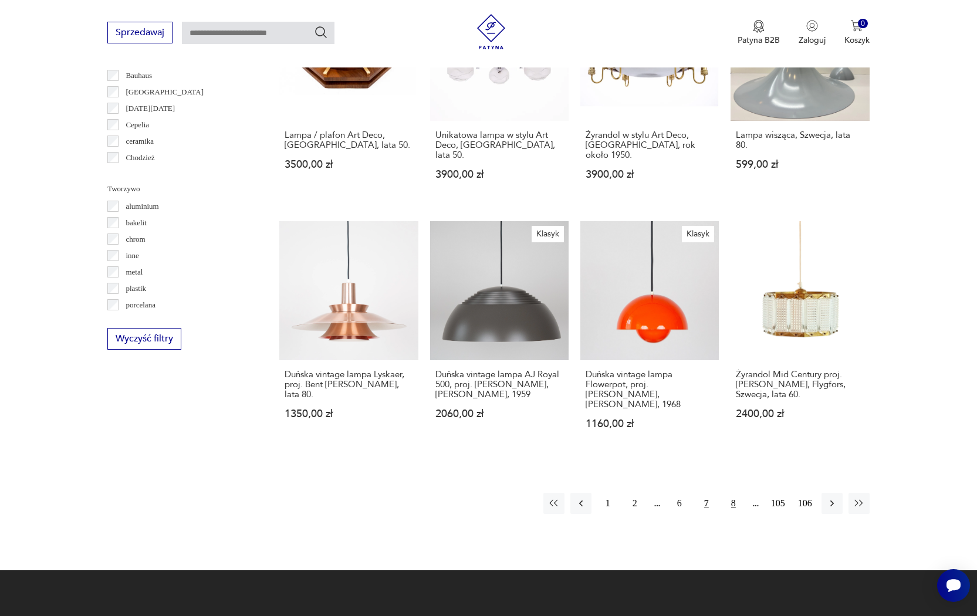
click at [734, 493] on button "8" at bounding box center [733, 503] width 21 height 21
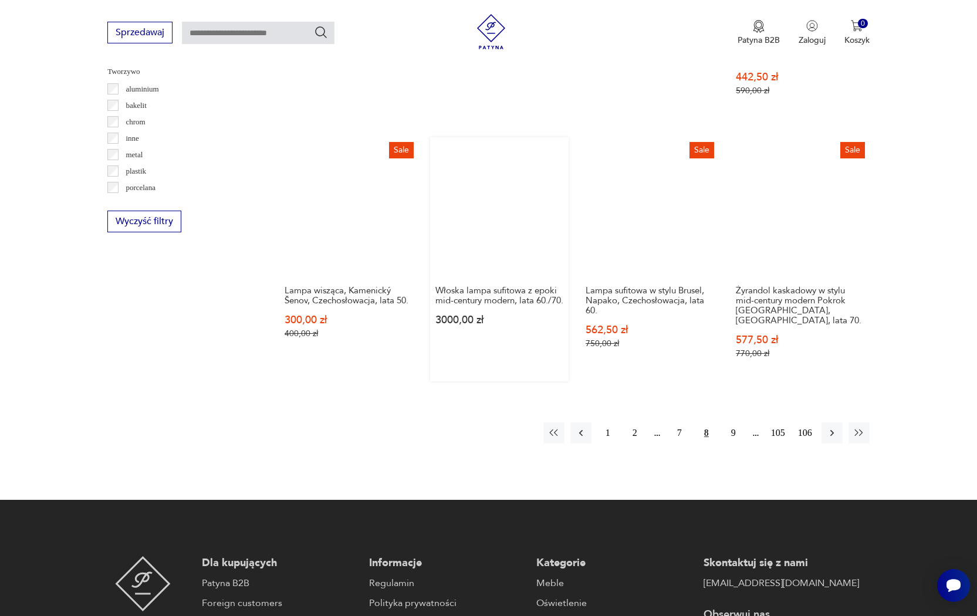
scroll to position [1320, 0]
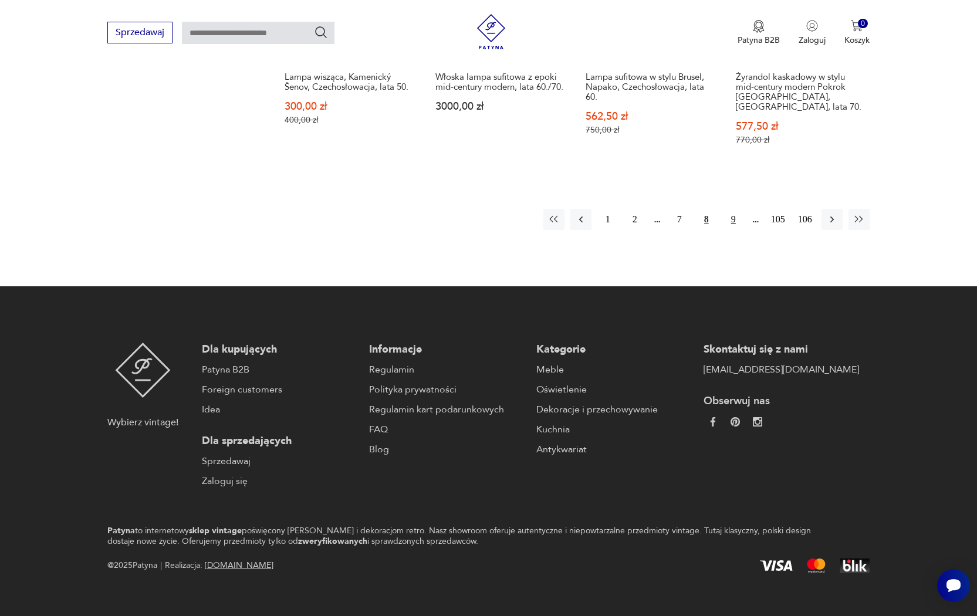
click at [731, 209] on button "9" at bounding box center [733, 219] width 21 height 21
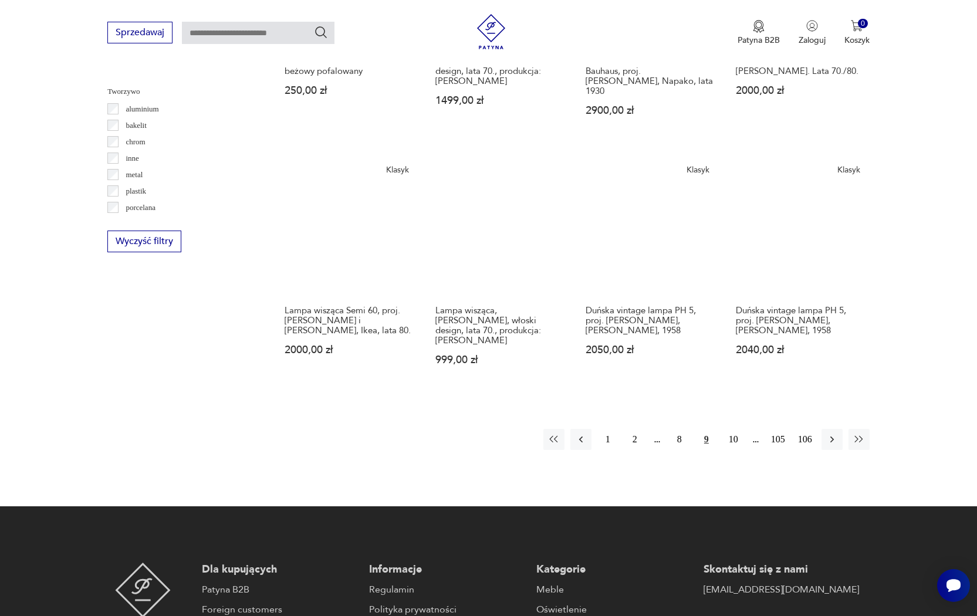
scroll to position [1088, 0]
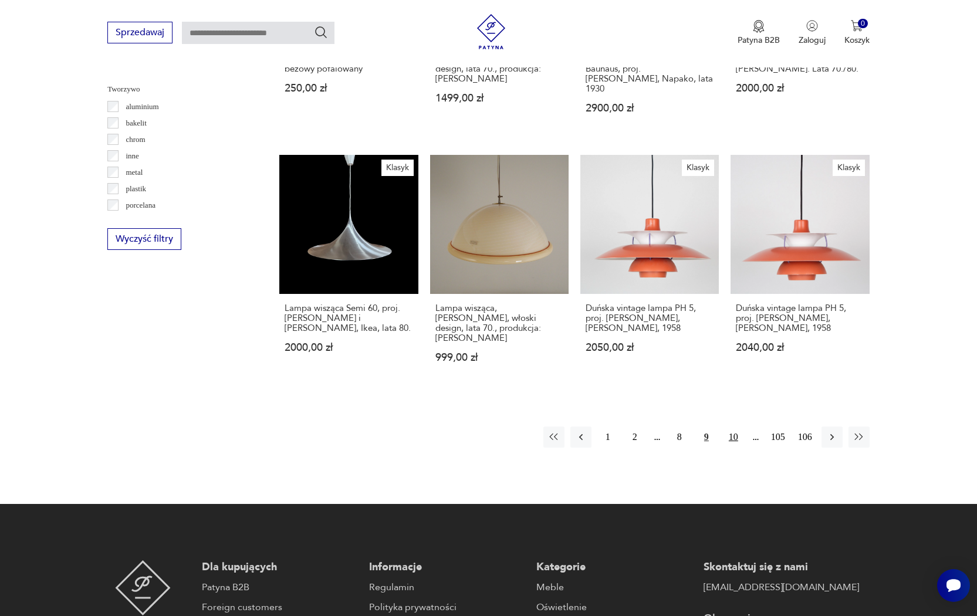
click at [736, 437] on button "10" at bounding box center [733, 437] width 21 height 21
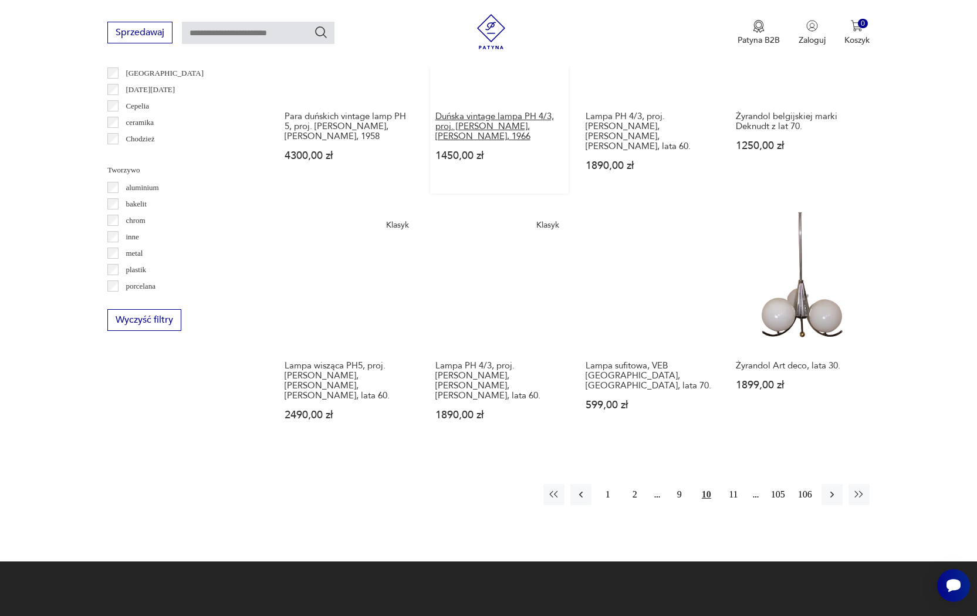
scroll to position [1114, 0]
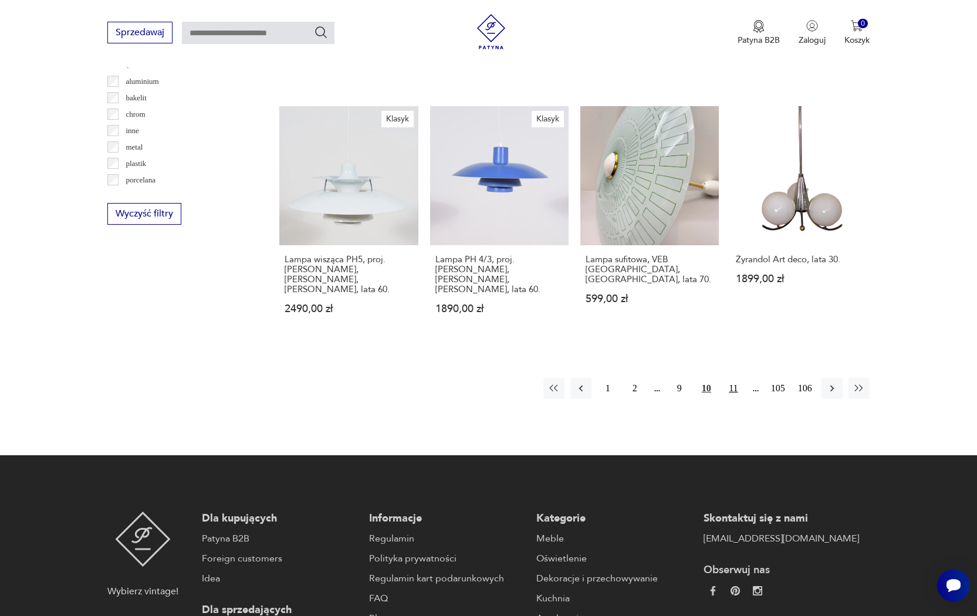
click at [731, 382] on button "11" at bounding box center [733, 388] width 21 height 21
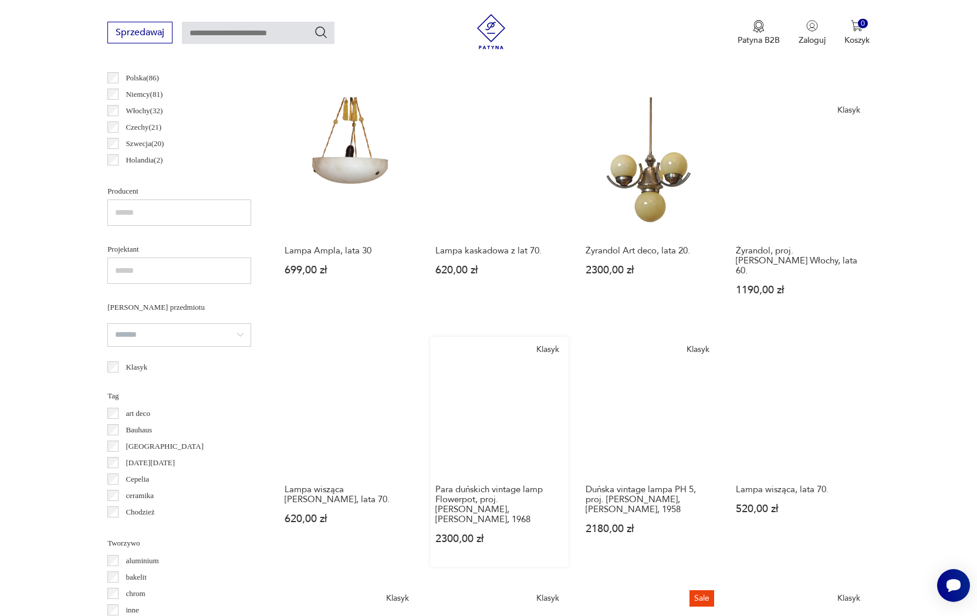
scroll to position [618, 0]
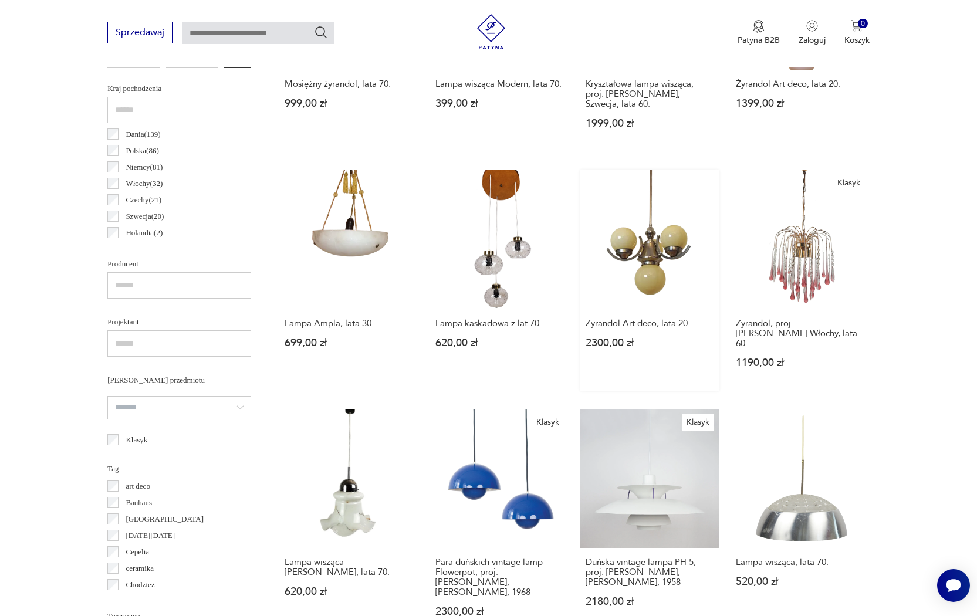
click at [651, 246] on link "Żyrandol Art deco, lata 20. 2300,00 zł" at bounding box center [649, 280] width 138 height 220
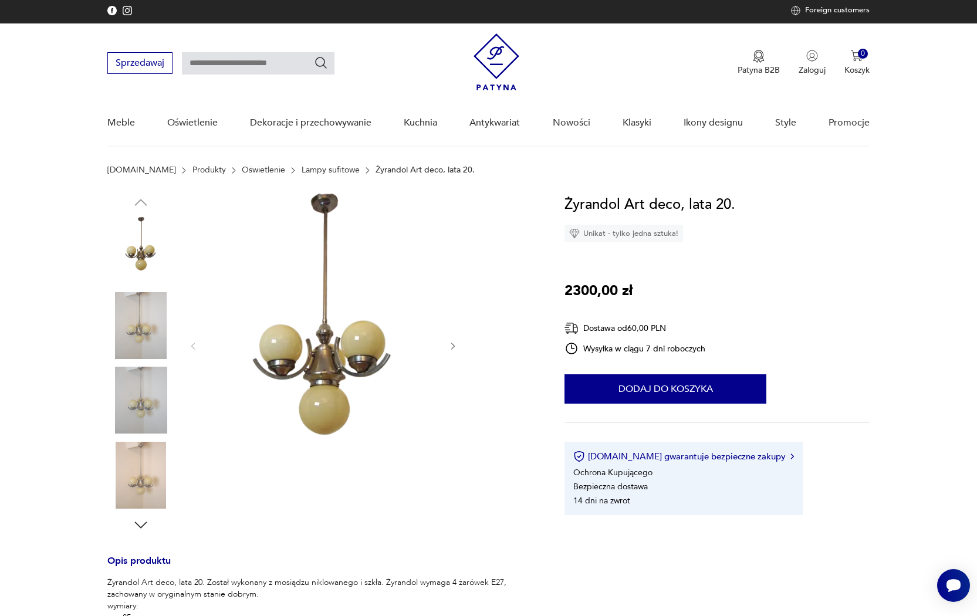
click at [150, 322] on img at bounding box center [140, 325] width 67 height 67
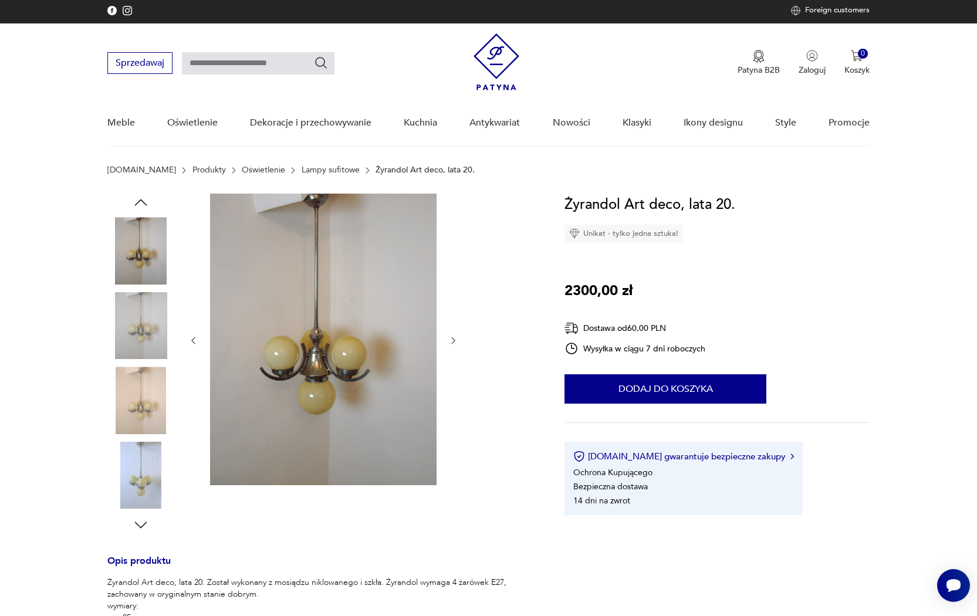
click at [137, 401] on img at bounding box center [140, 400] width 67 height 67
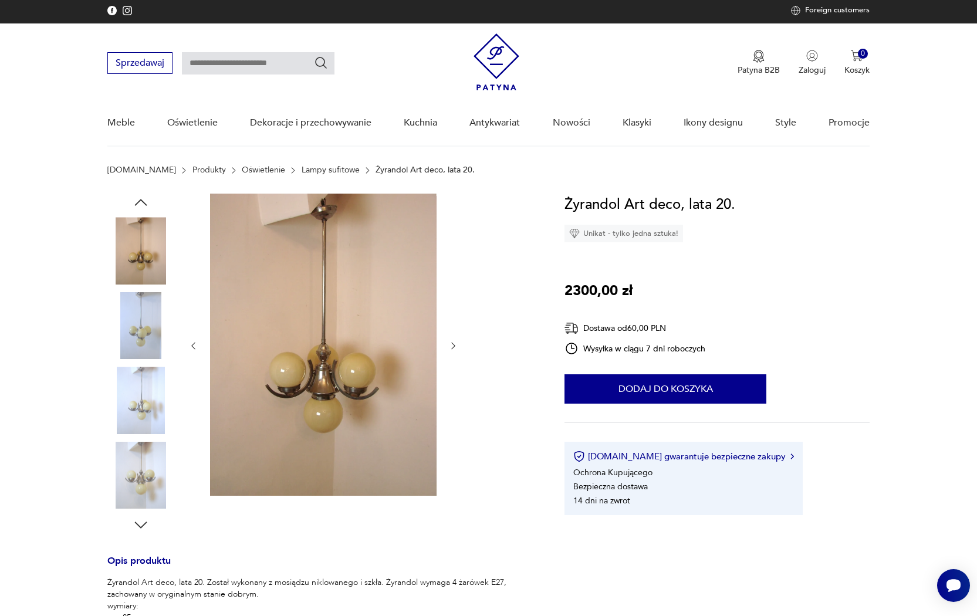
click at [151, 471] on img at bounding box center [140, 475] width 67 height 67
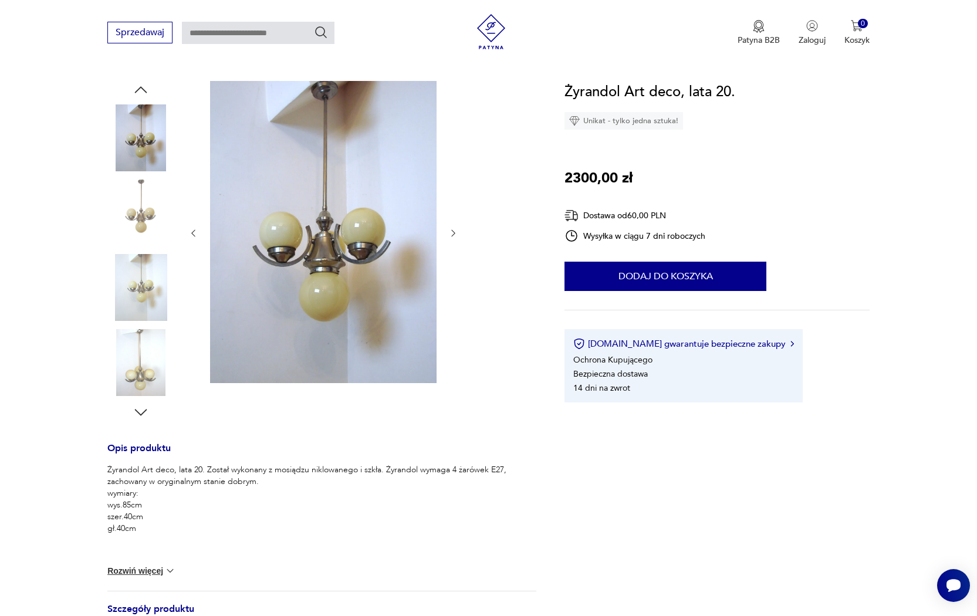
scroll to position [71, 0]
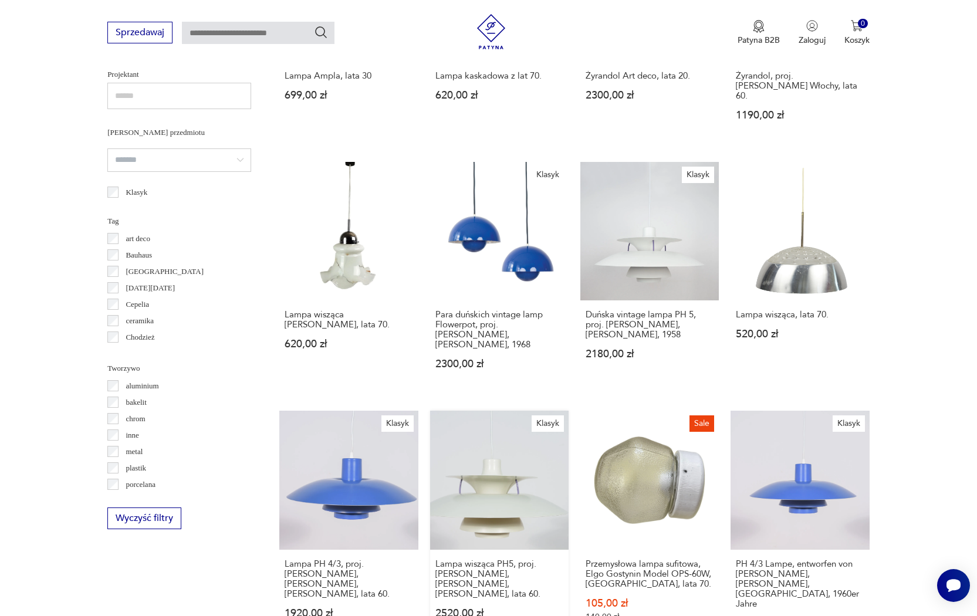
scroll to position [1027, 0]
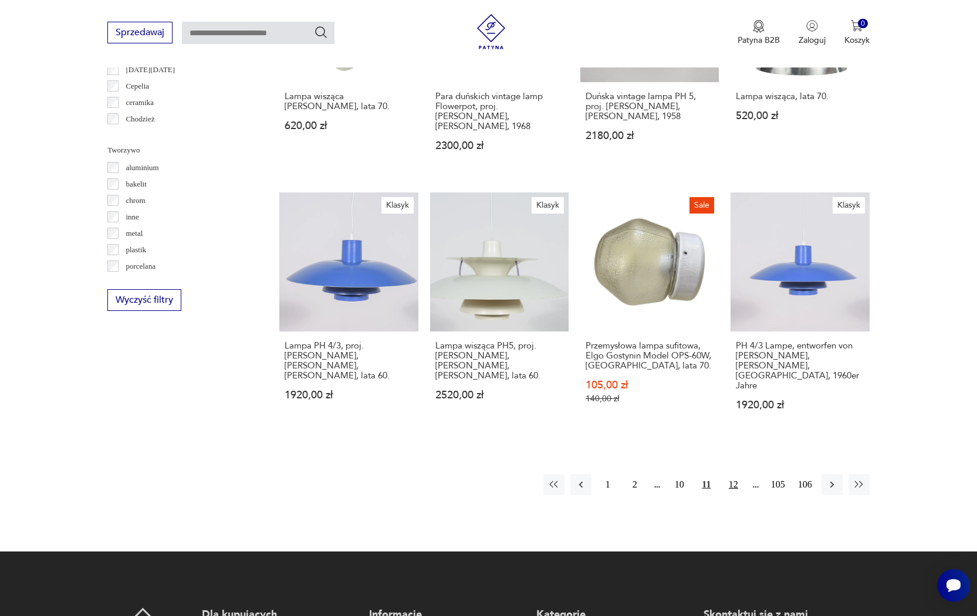
click at [739, 478] on button "12" at bounding box center [733, 484] width 21 height 21
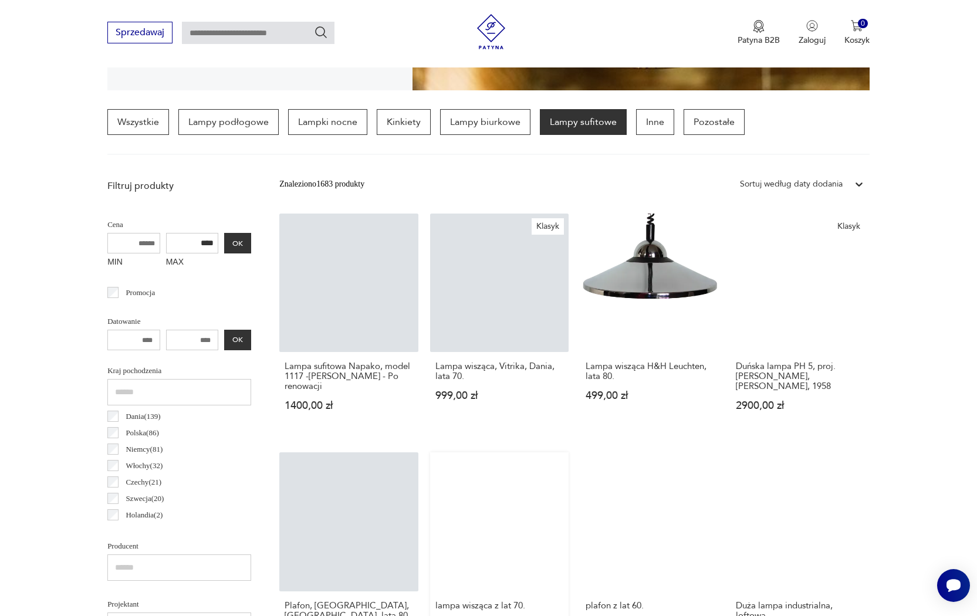
scroll to position [293, 0]
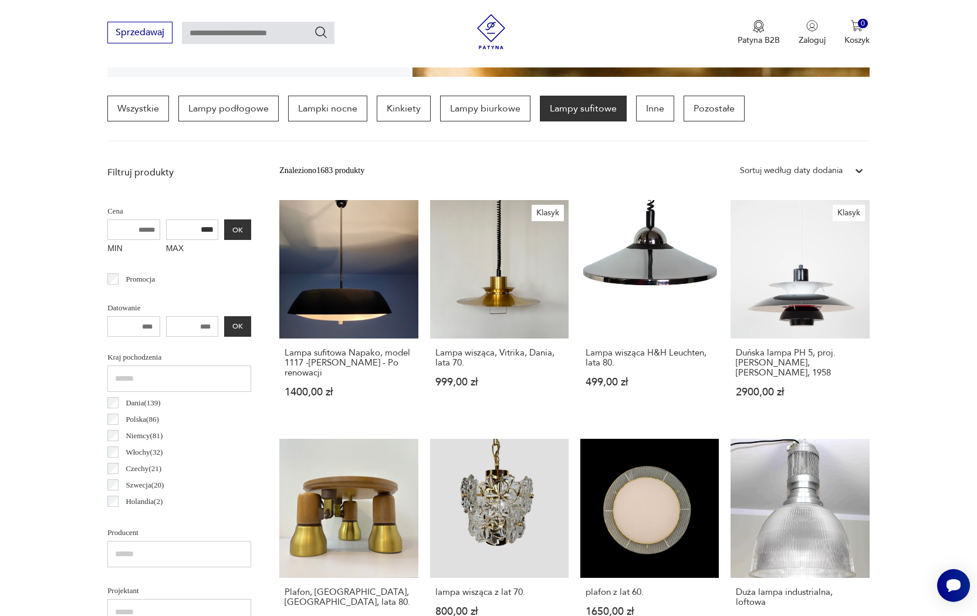
drag, startPoint x: 170, startPoint y: 231, endPoint x: 164, endPoint y: 231, distance: 5.9
click at [166, 231] on input "****" at bounding box center [192, 229] width 53 height 21
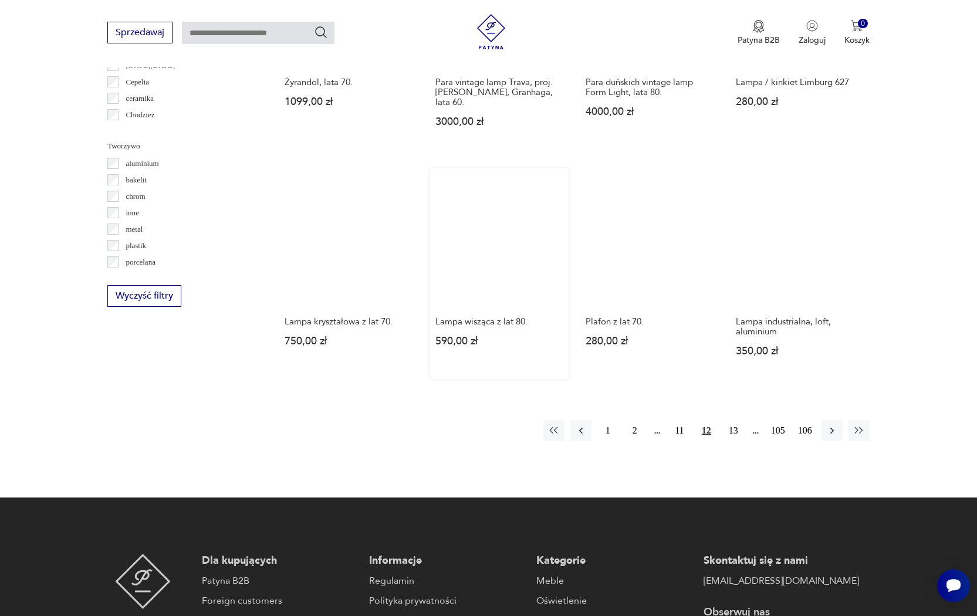
scroll to position [1034, 0]
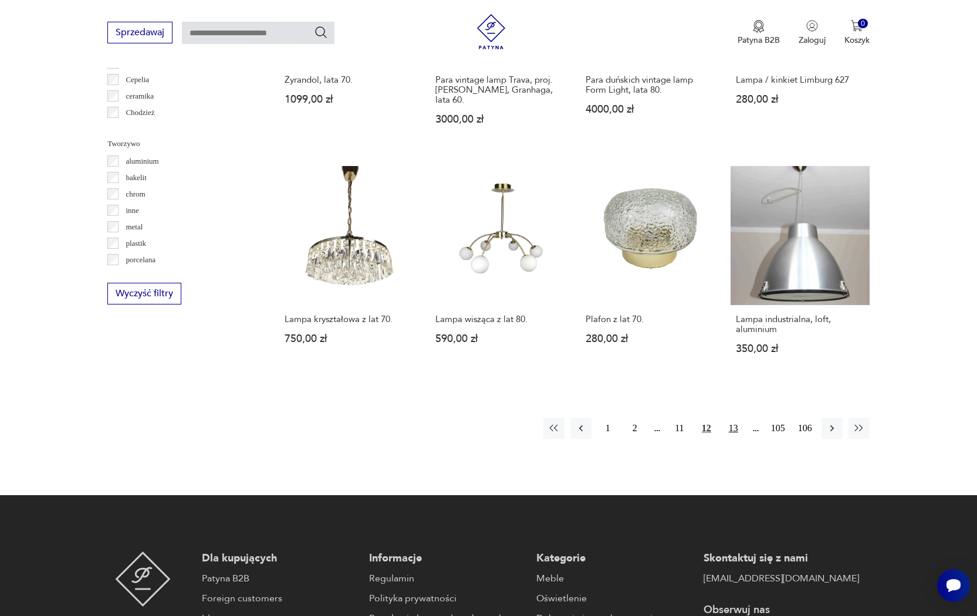
click at [735, 425] on button "13" at bounding box center [733, 428] width 21 height 21
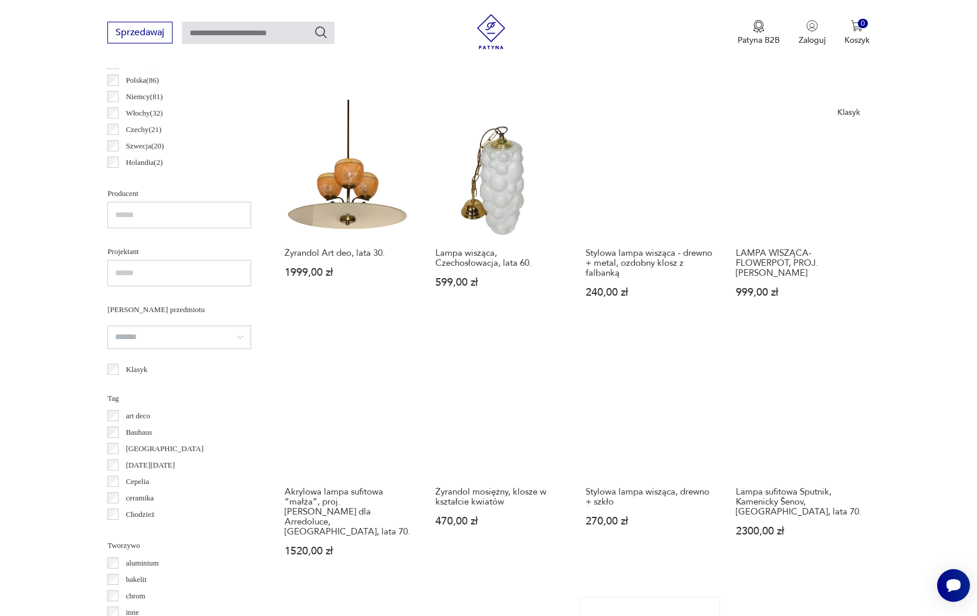
scroll to position [941, 0]
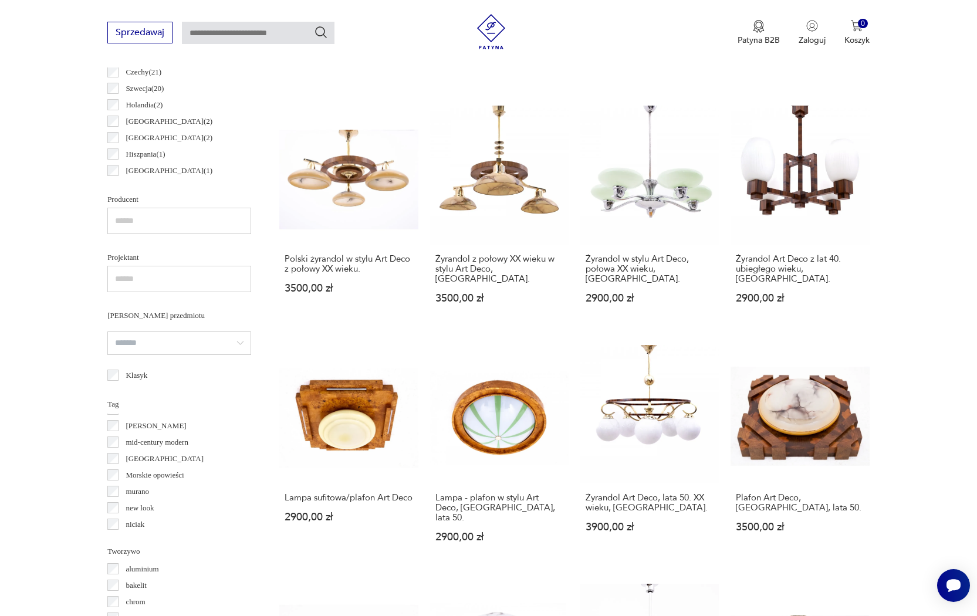
scroll to position [462, 0]
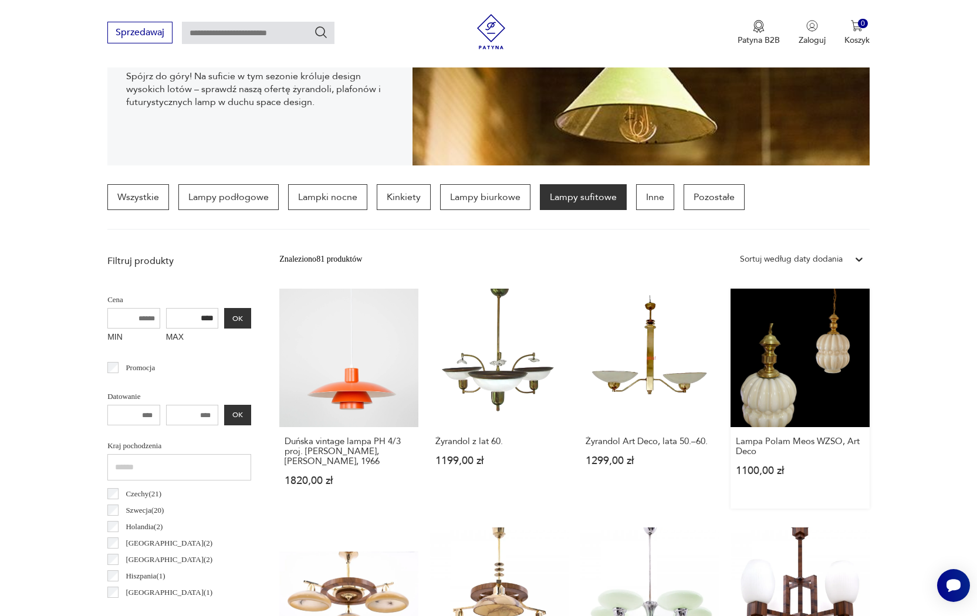
click at [796, 389] on link "Lampa Polam Meos WZSO, Art Deco 1100,00 zł" at bounding box center [799, 399] width 138 height 220
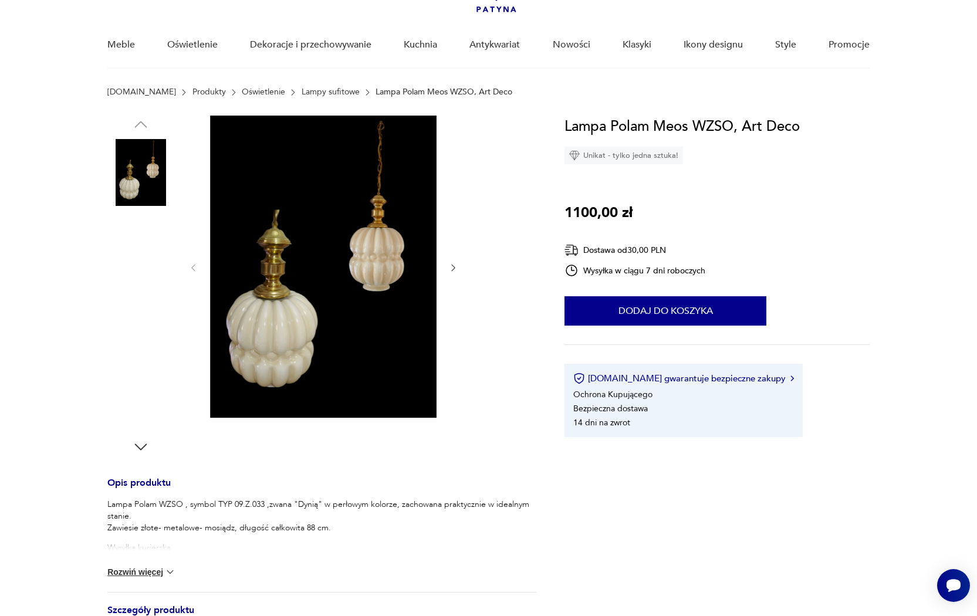
click at [129, 268] on img at bounding box center [140, 247] width 67 height 67
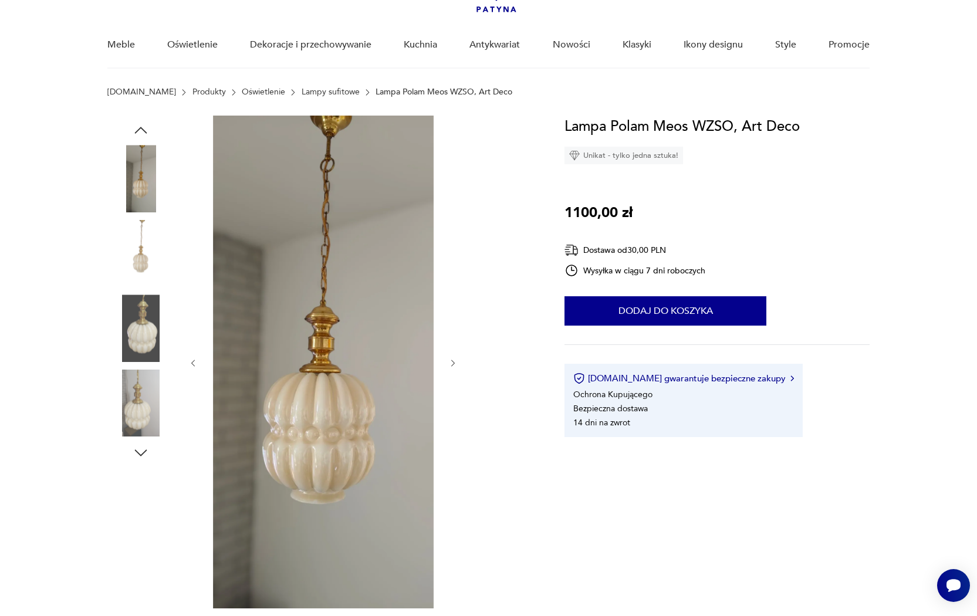
click at [144, 325] on img at bounding box center [140, 328] width 67 height 67
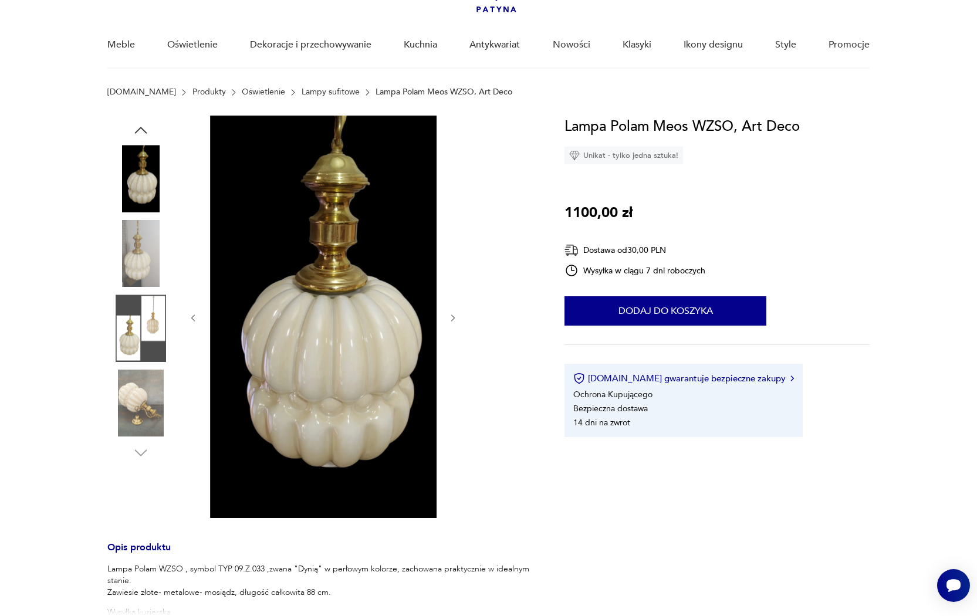
click at [148, 400] on img at bounding box center [140, 403] width 67 height 67
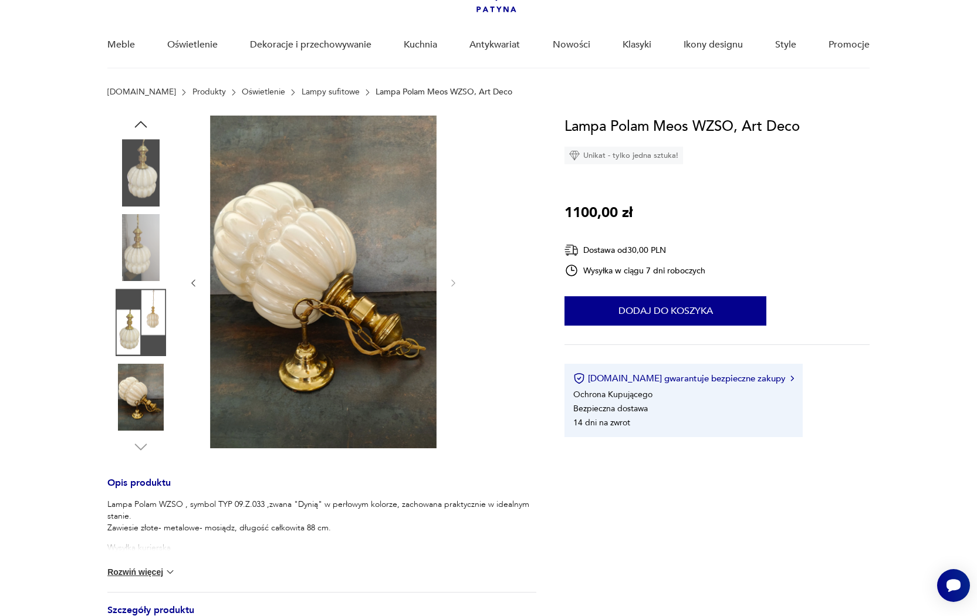
click at [150, 463] on div "Opis produktu Lampa Polam WZSO , symbol TYP 09.Z.033 ,zwana "Dynią" w perłowym …" at bounding box center [321, 457] width 429 height 682
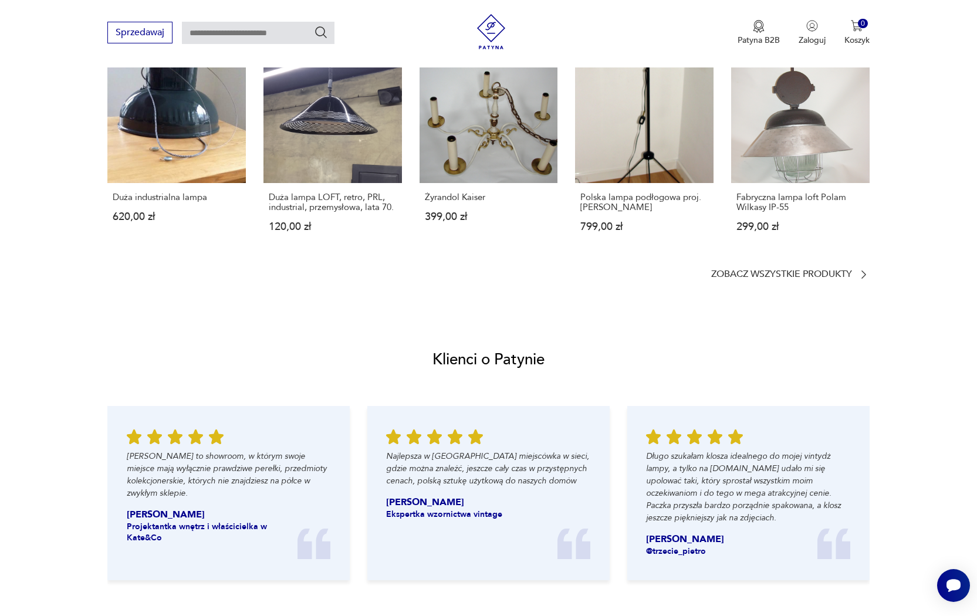
scroll to position [831, 0]
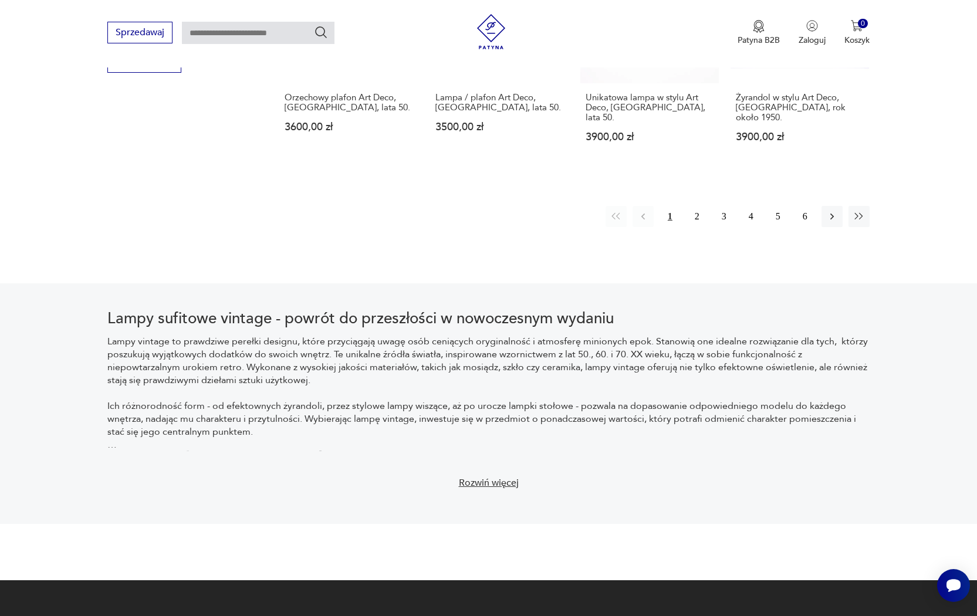
scroll to position [1263, 0]
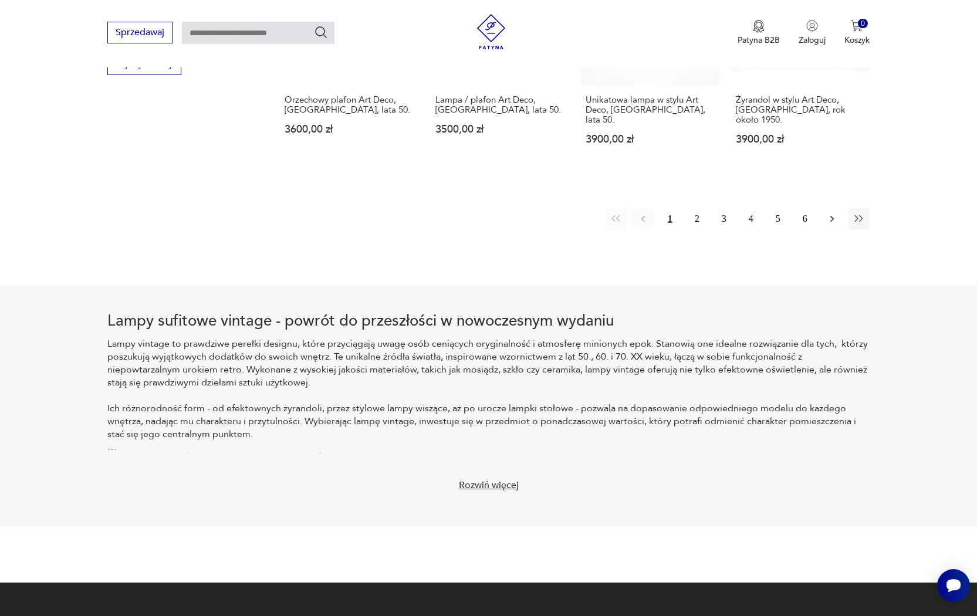
click at [829, 213] on icon "button" at bounding box center [832, 219] width 12 height 12
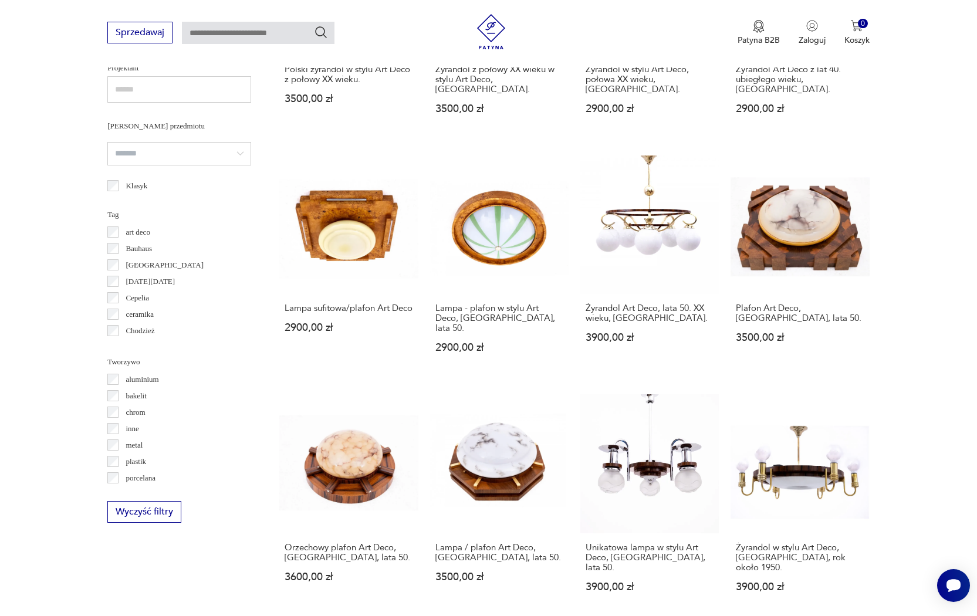
click at [833, 217] on div "Znaleziono 81 produktów Filtruj Sortuj według daty dodania Sortuj według daty d…" at bounding box center [574, 157] width 590 height 1040
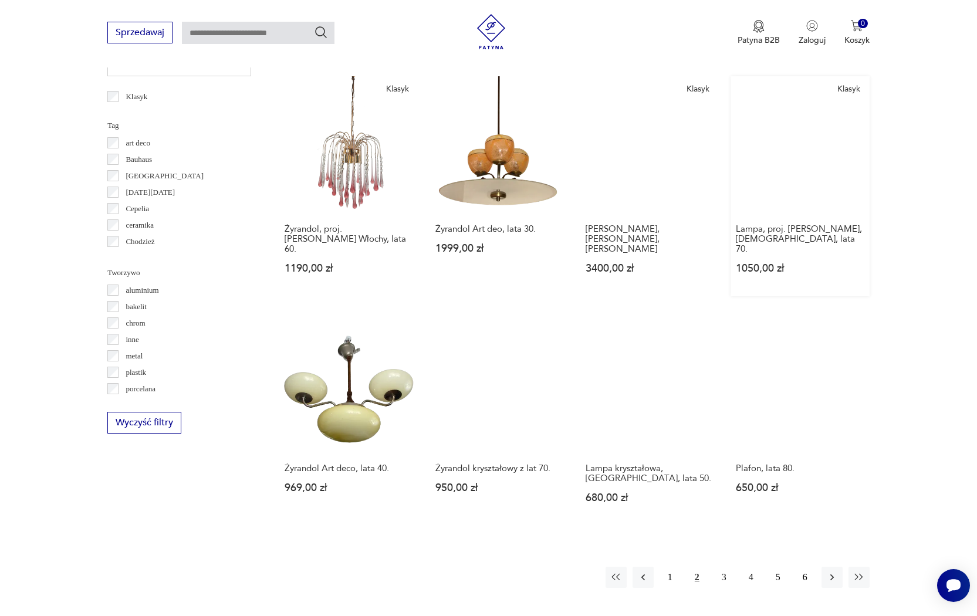
scroll to position [1101, 0]
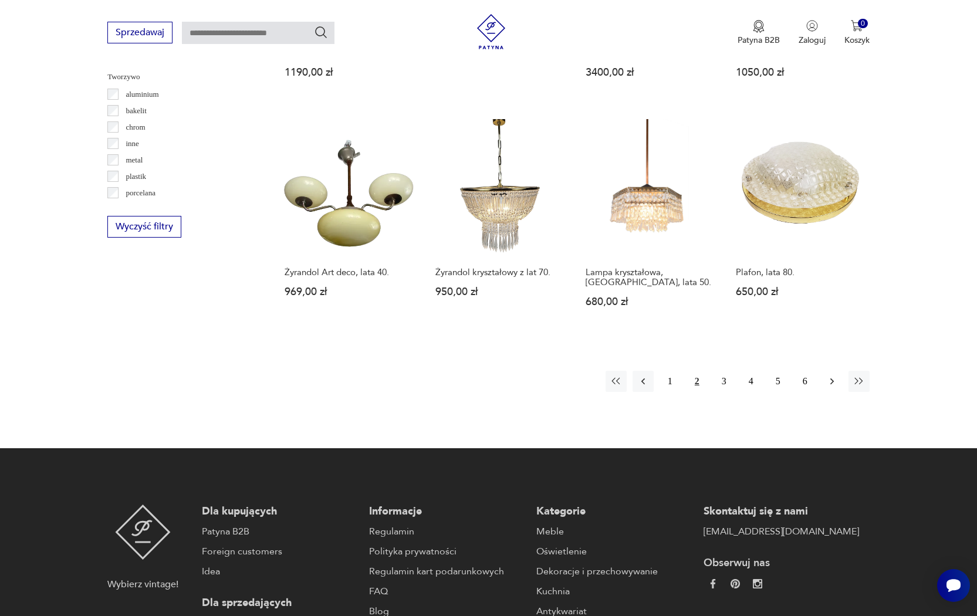
click at [839, 378] on button "button" at bounding box center [831, 381] width 21 height 21
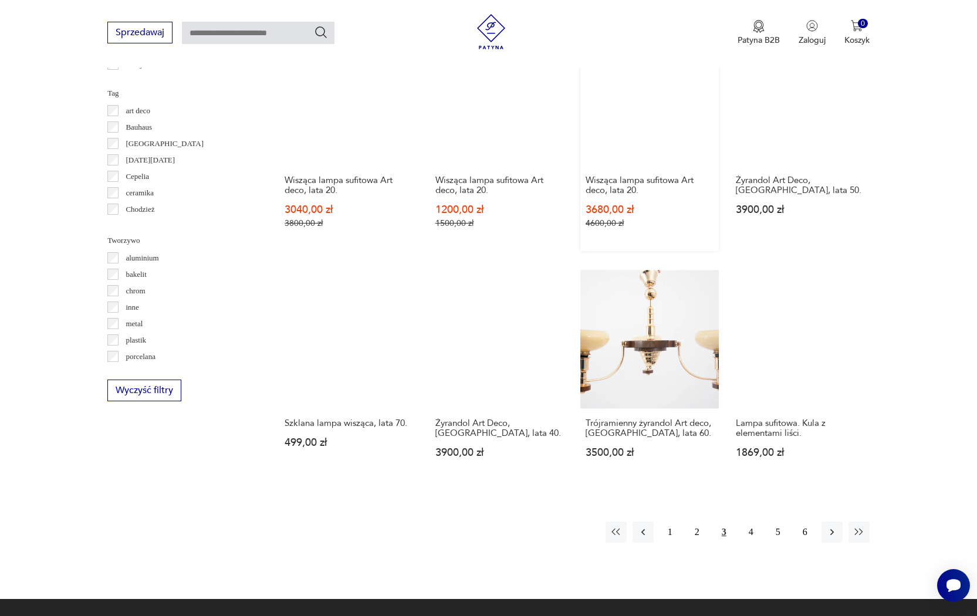
scroll to position [1027, 0]
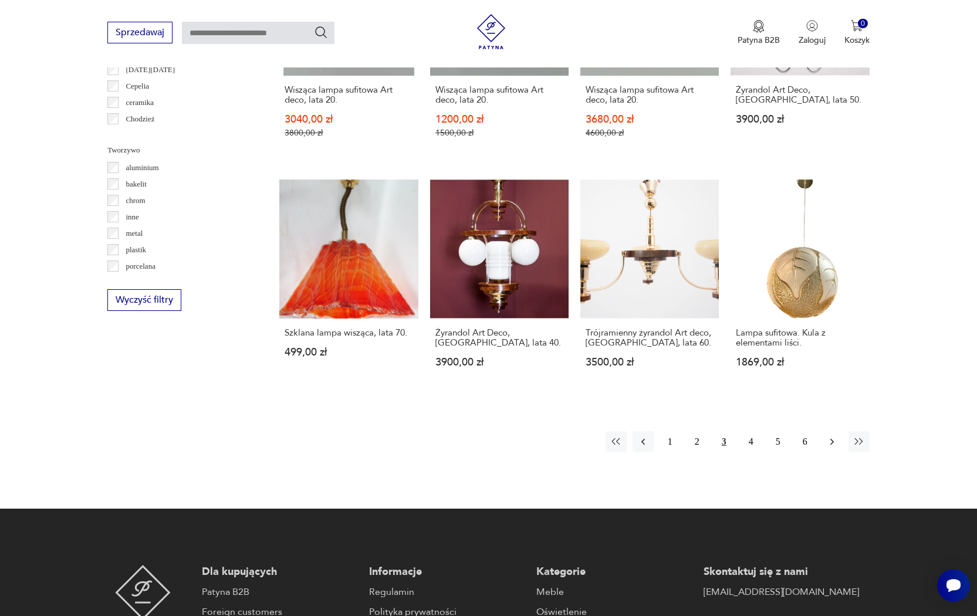
click at [830, 448] on icon "button" at bounding box center [832, 442] width 12 height 12
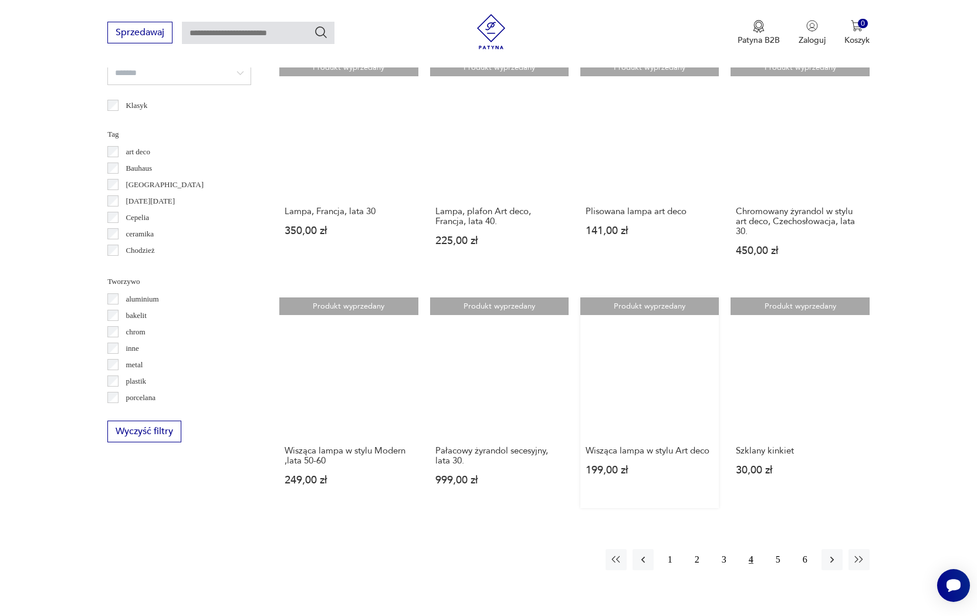
scroll to position [1059, 0]
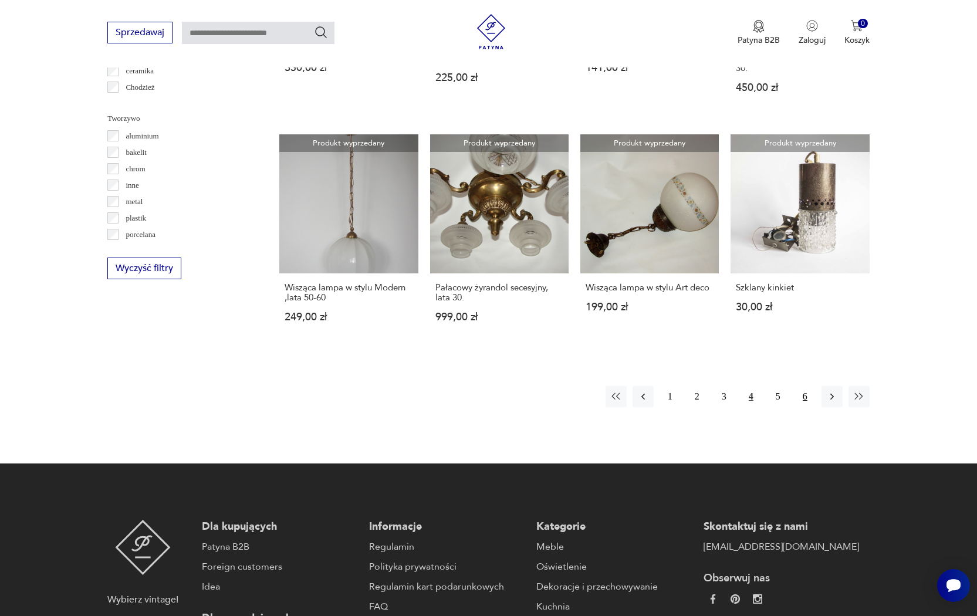
click at [803, 407] on button "6" at bounding box center [804, 396] width 21 height 21
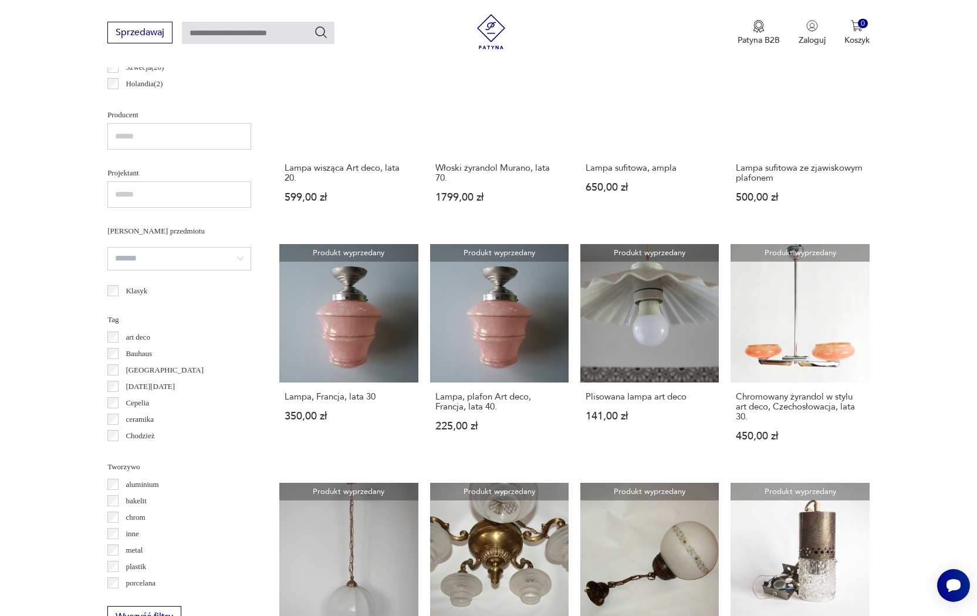
scroll to position [277, 0]
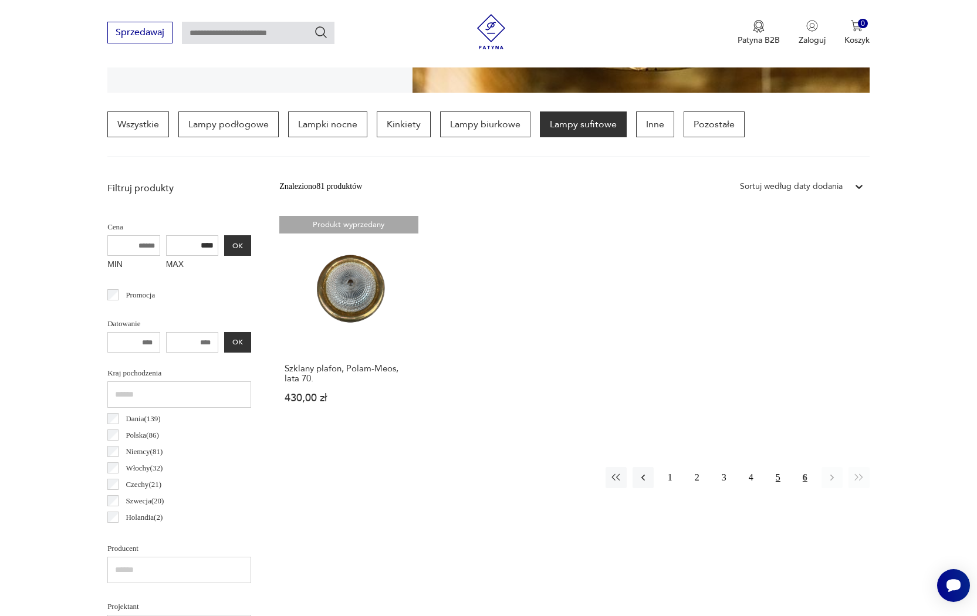
click at [775, 485] on button "5" at bounding box center [777, 477] width 21 height 21
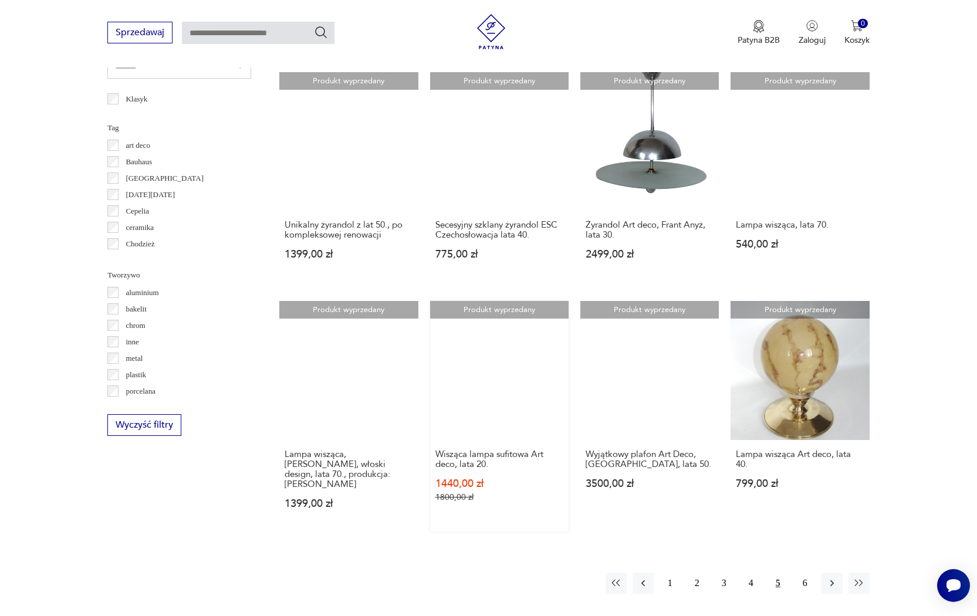
scroll to position [1043, 0]
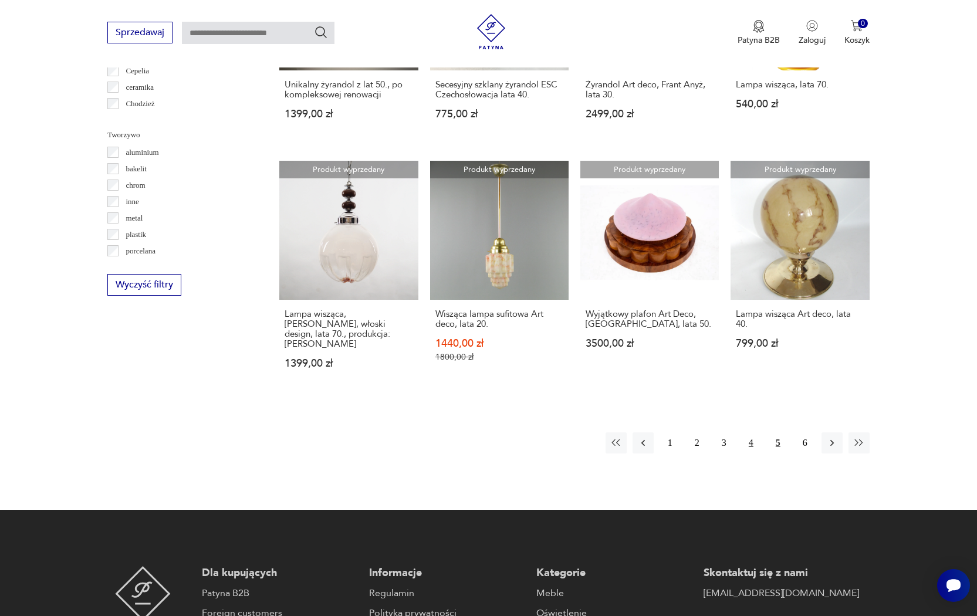
click at [748, 454] on button "4" at bounding box center [750, 442] width 21 height 21
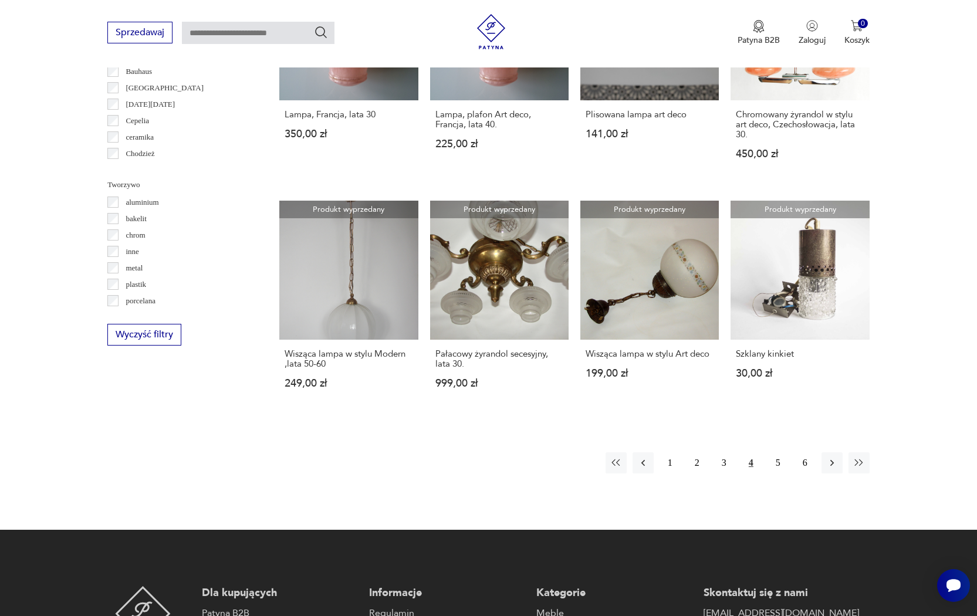
scroll to position [995, 0]
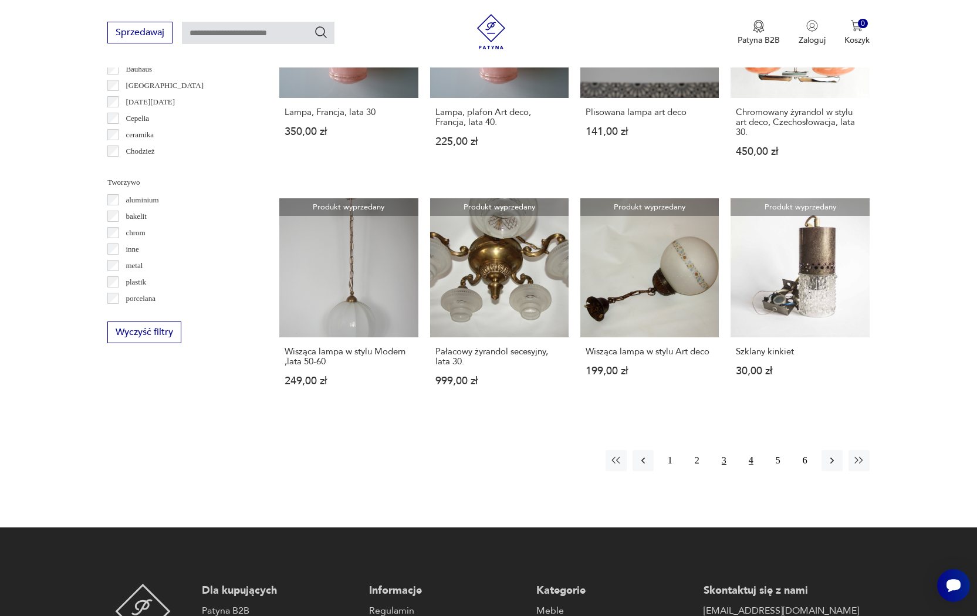
click at [721, 471] on button "3" at bounding box center [723, 460] width 21 height 21
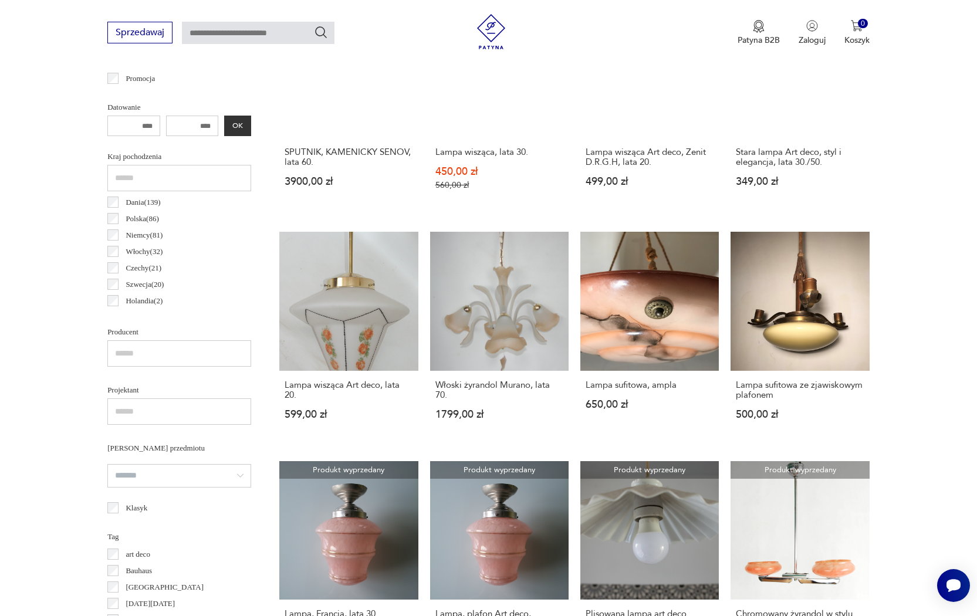
scroll to position [277, 0]
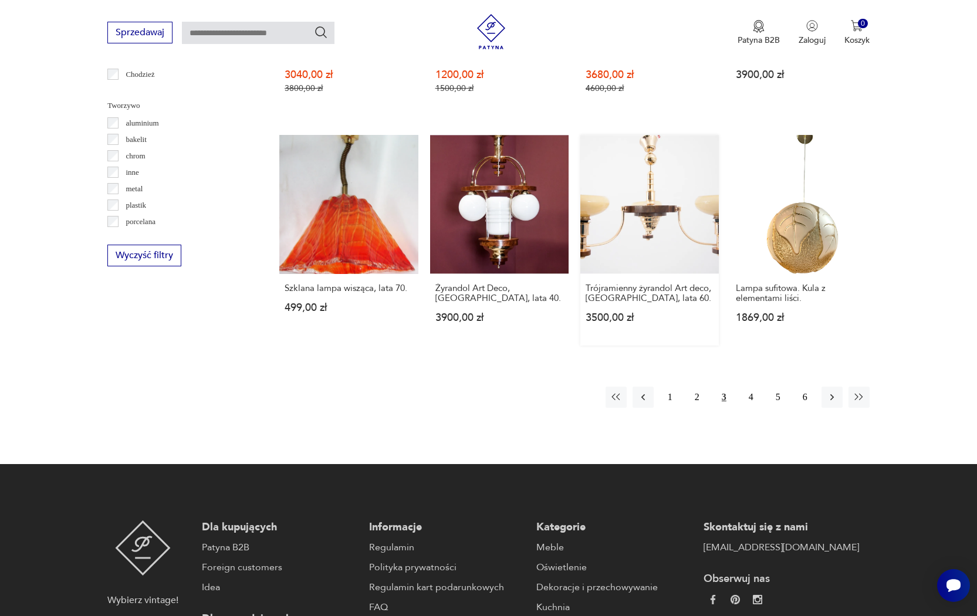
click at [679, 286] on link "Trójramienny żyrandol Art deco, [GEOGRAPHIC_DATA], lata 60. 3500,00 zł" at bounding box center [649, 240] width 138 height 210
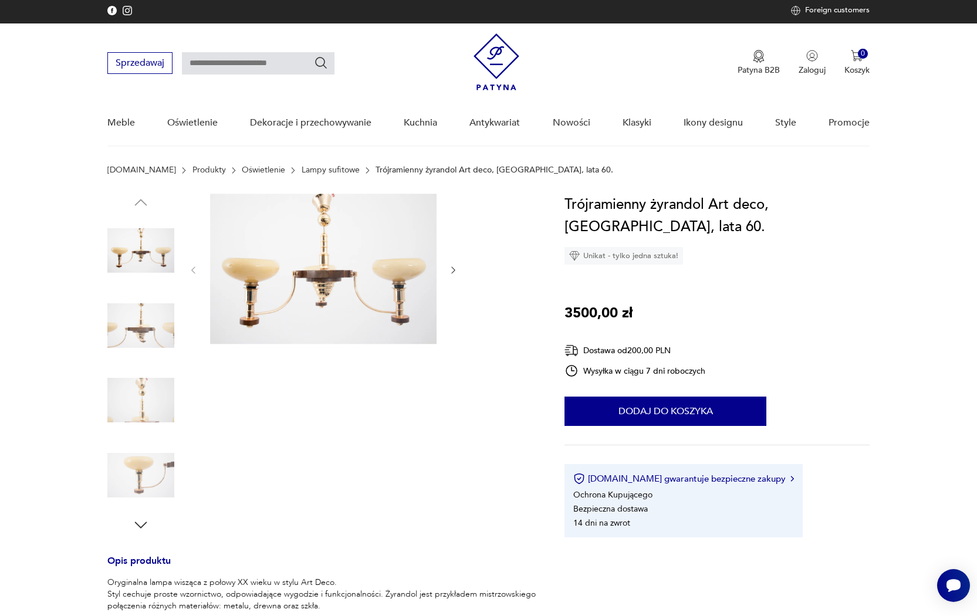
click at [134, 326] on img at bounding box center [140, 325] width 67 height 67
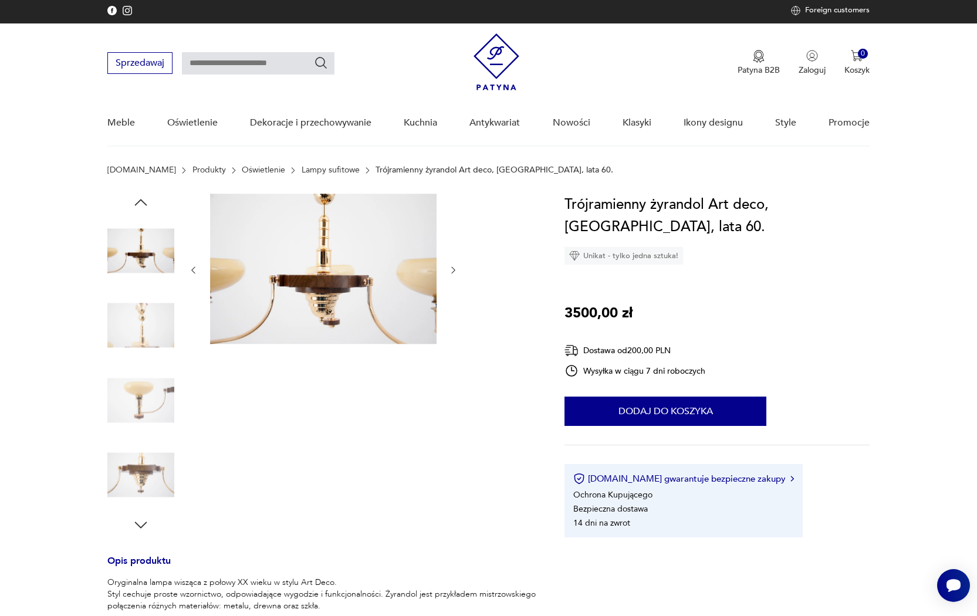
click at [143, 336] on img at bounding box center [140, 325] width 67 height 67
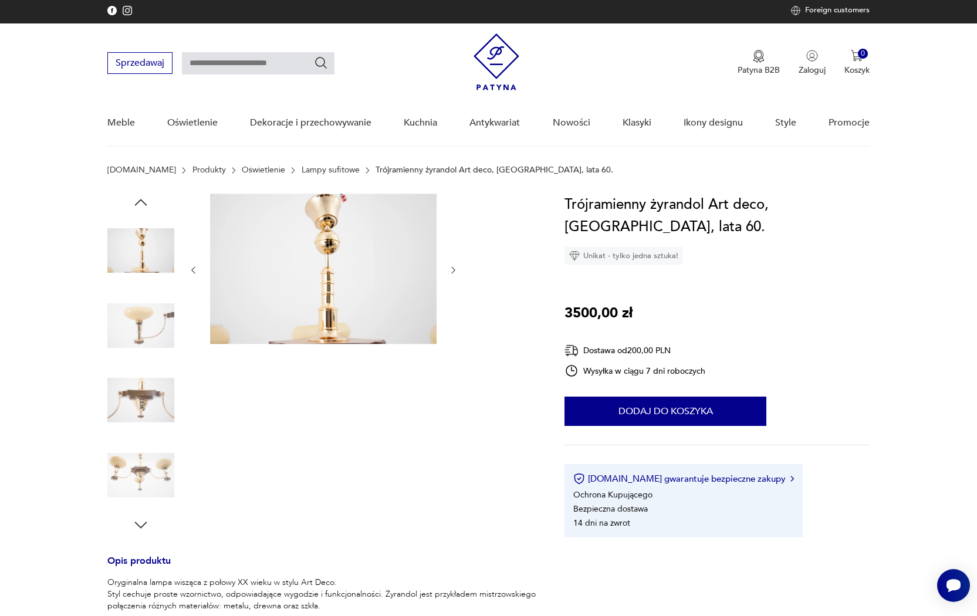
click at [144, 340] on img at bounding box center [140, 325] width 67 height 67
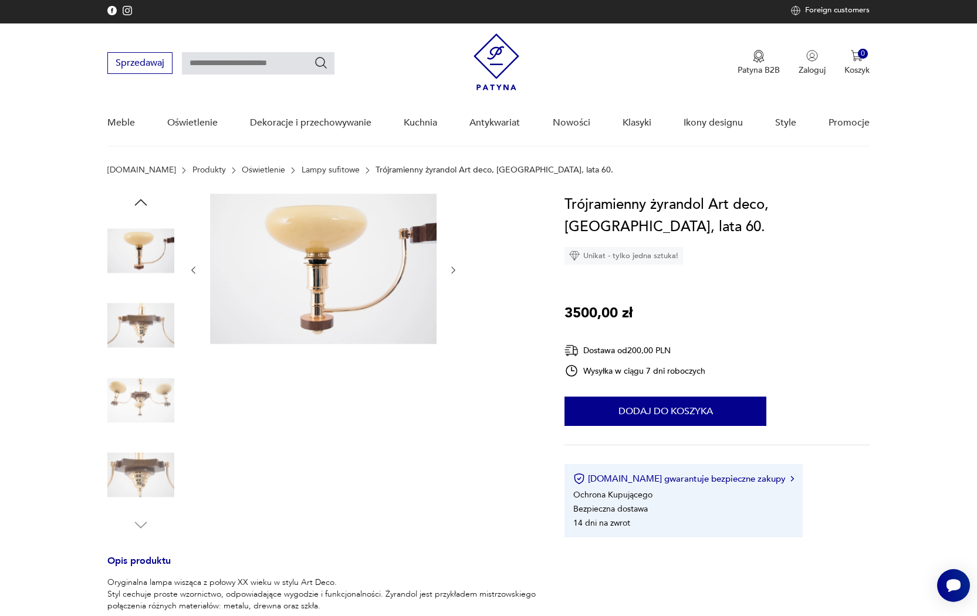
click at [148, 333] on img at bounding box center [140, 325] width 67 height 67
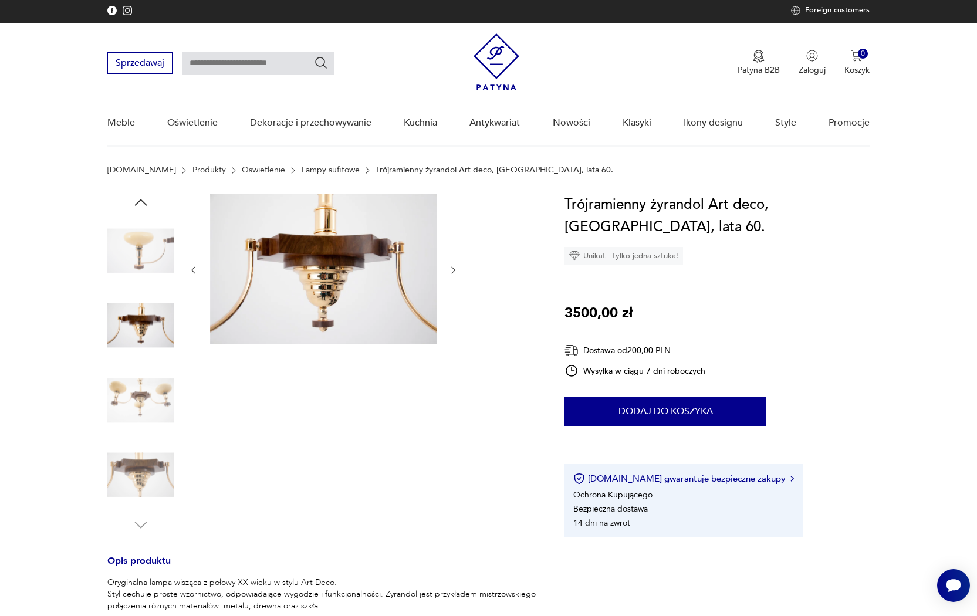
click at [148, 406] on img at bounding box center [140, 400] width 67 height 67
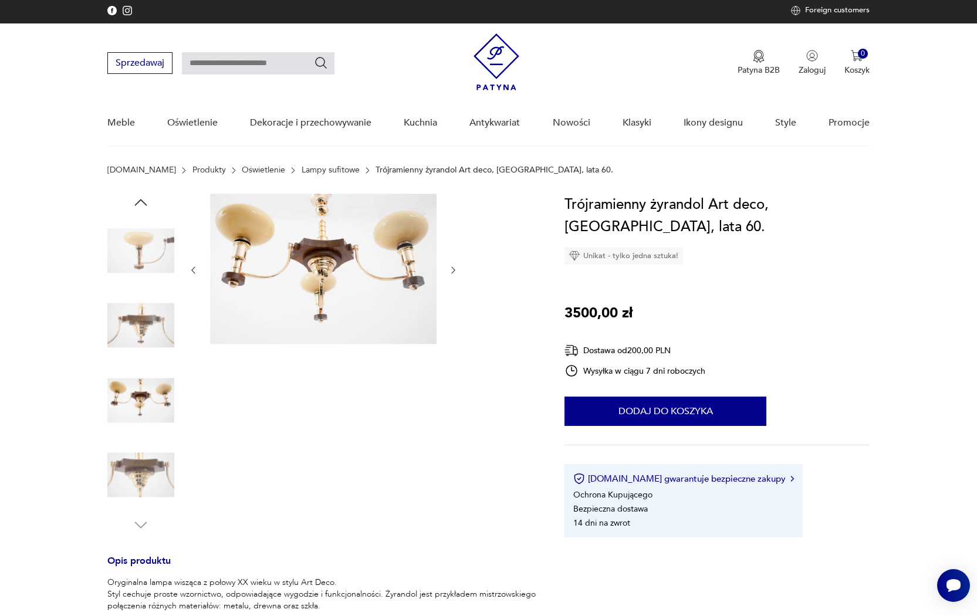
scroll to position [2, 0]
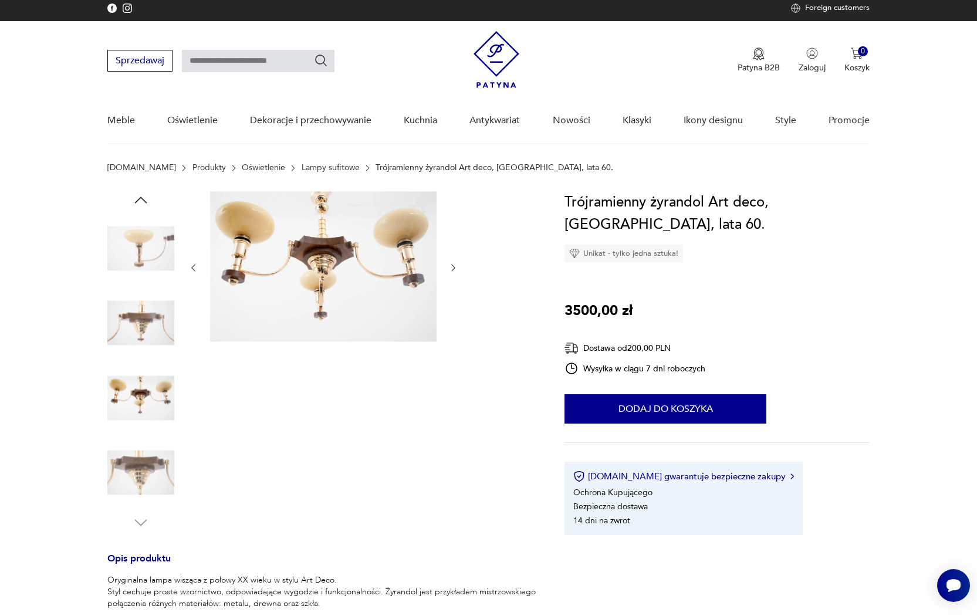
click at [145, 468] on img at bounding box center [140, 472] width 67 height 67
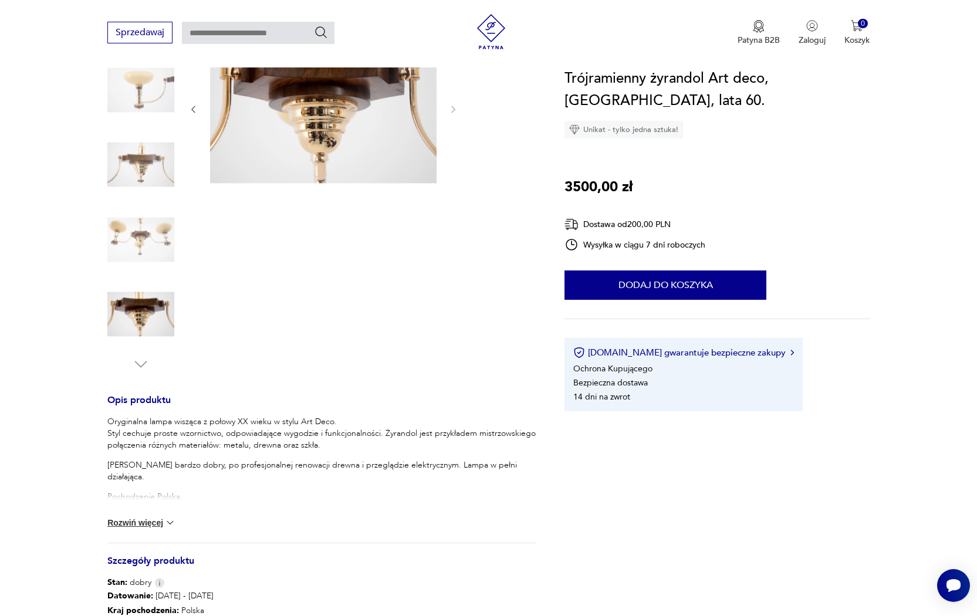
scroll to position [23, 0]
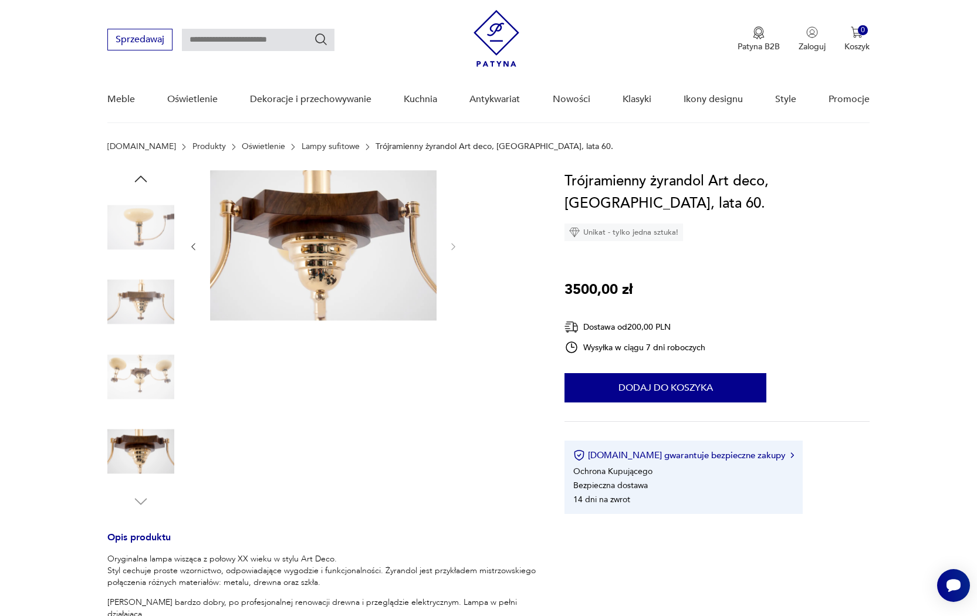
click at [151, 349] on img at bounding box center [140, 376] width 67 height 67
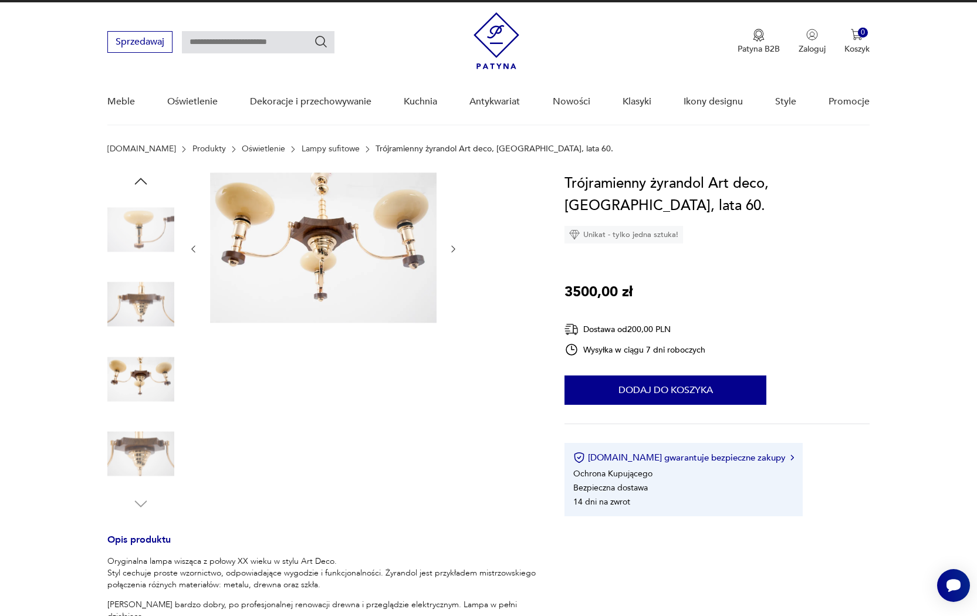
scroll to position [0, 0]
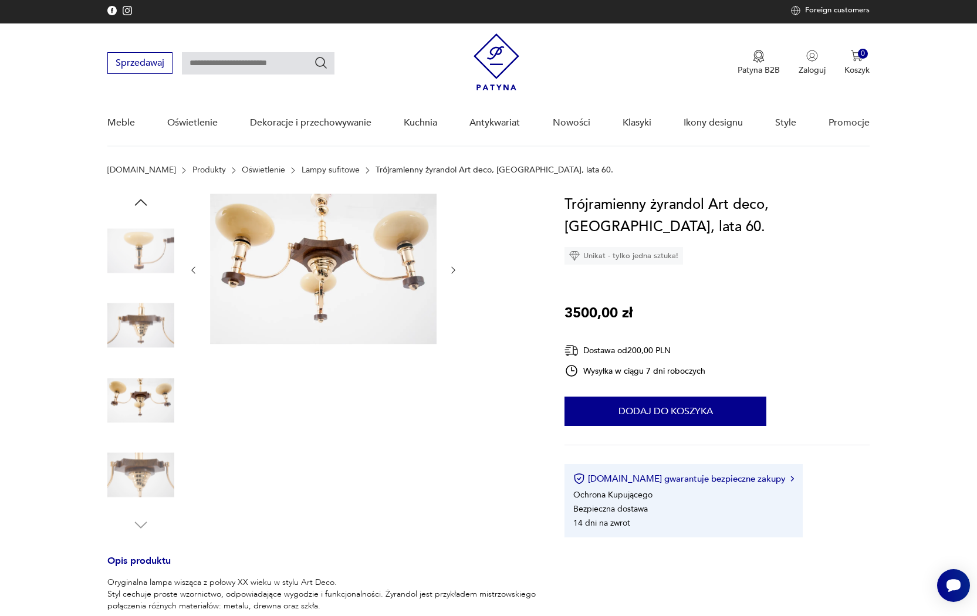
click at [143, 250] on img at bounding box center [140, 250] width 67 height 67
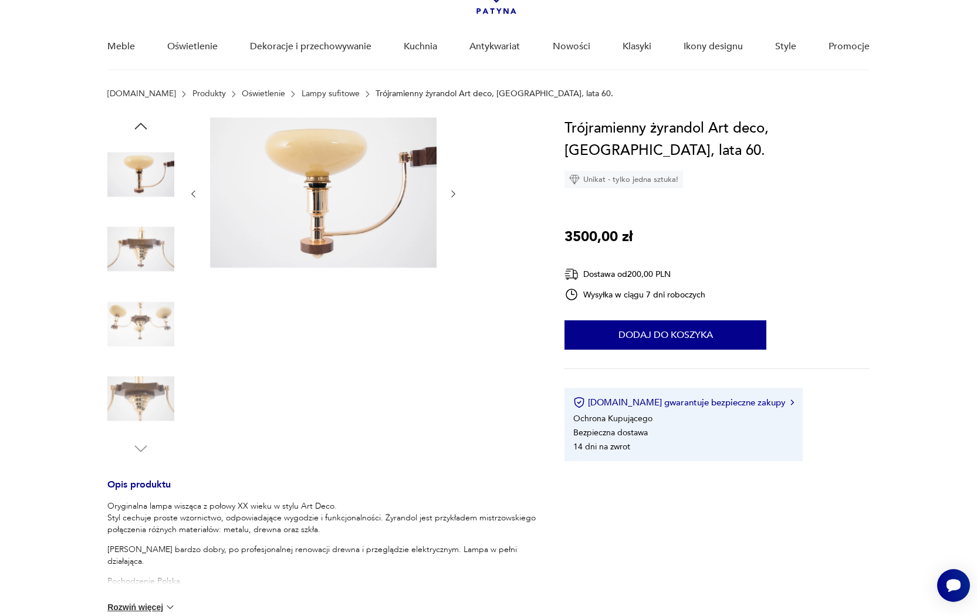
scroll to position [74, 0]
